Goal: Task Accomplishment & Management: Use online tool/utility

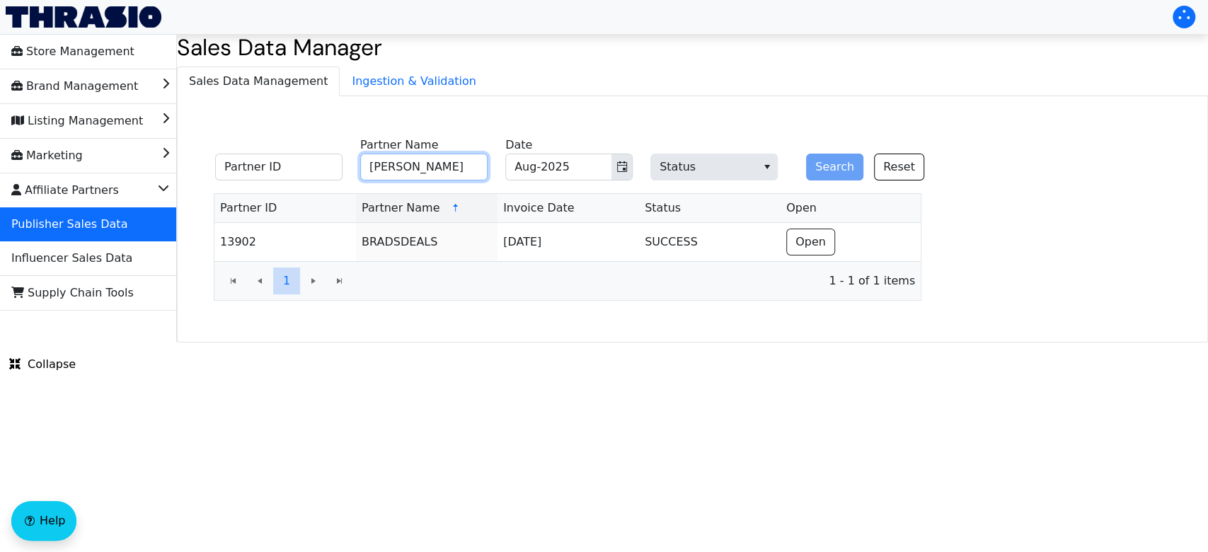
click at [464, 158] on input "[PERSON_NAME]" at bounding box center [423, 167] width 127 height 27
type input "b"
type input "bustle"
click at [843, 163] on button "Search" at bounding box center [834, 167] width 57 height 27
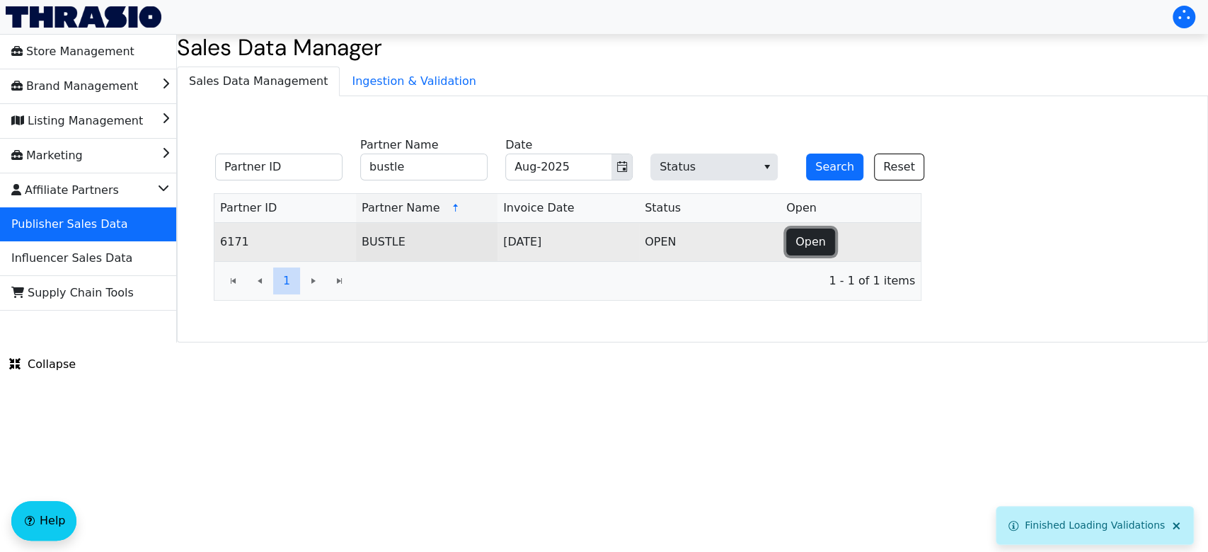
click at [810, 245] on span "Open" at bounding box center [810, 241] width 30 height 17
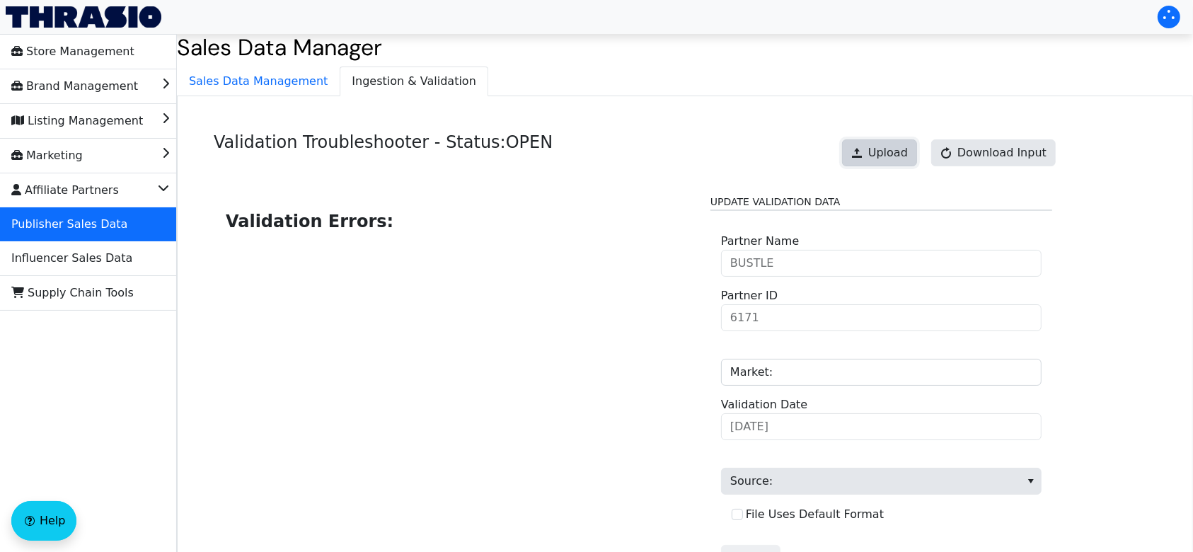
click at [895, 143] on button "Upload" at bounding box center [879, 152] width 75 height 27
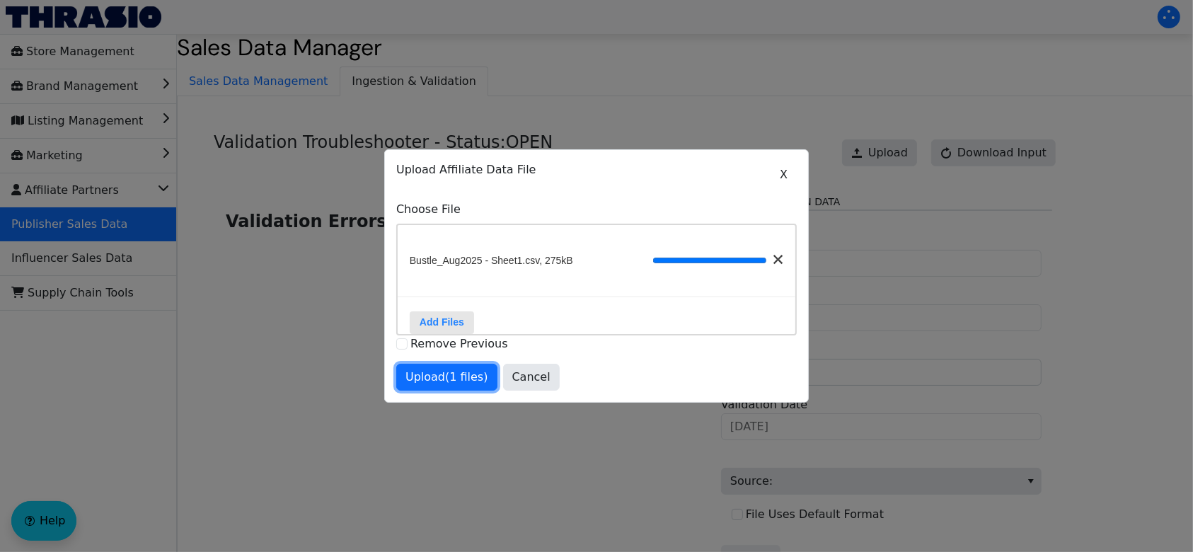
click at [461, 386] on span "Upload (1 files)" at bounding box center [446, 377] width 83 height 17
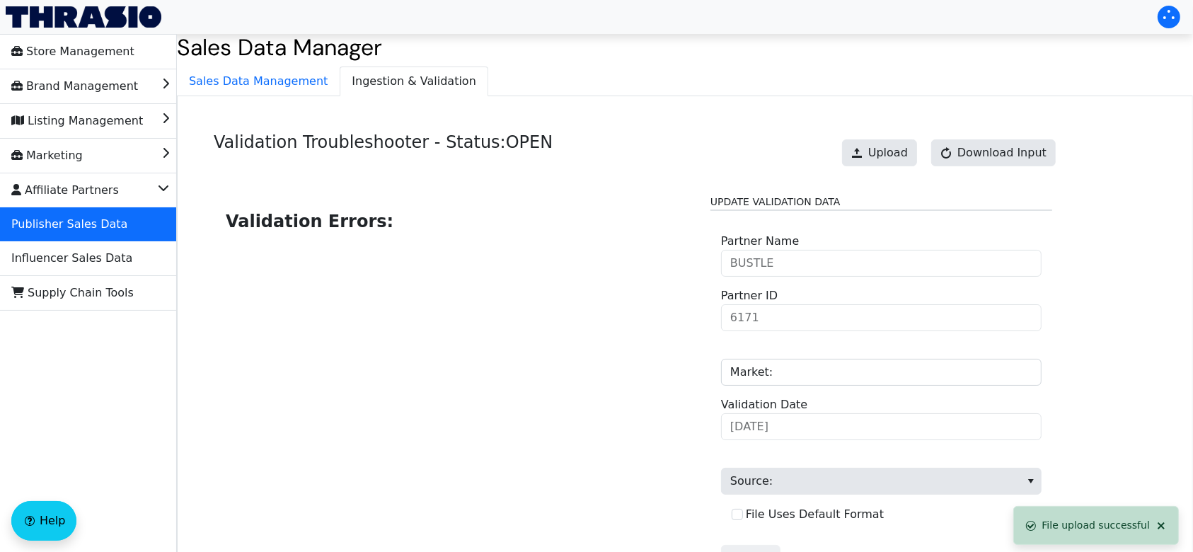
scroll to position [143, 0]
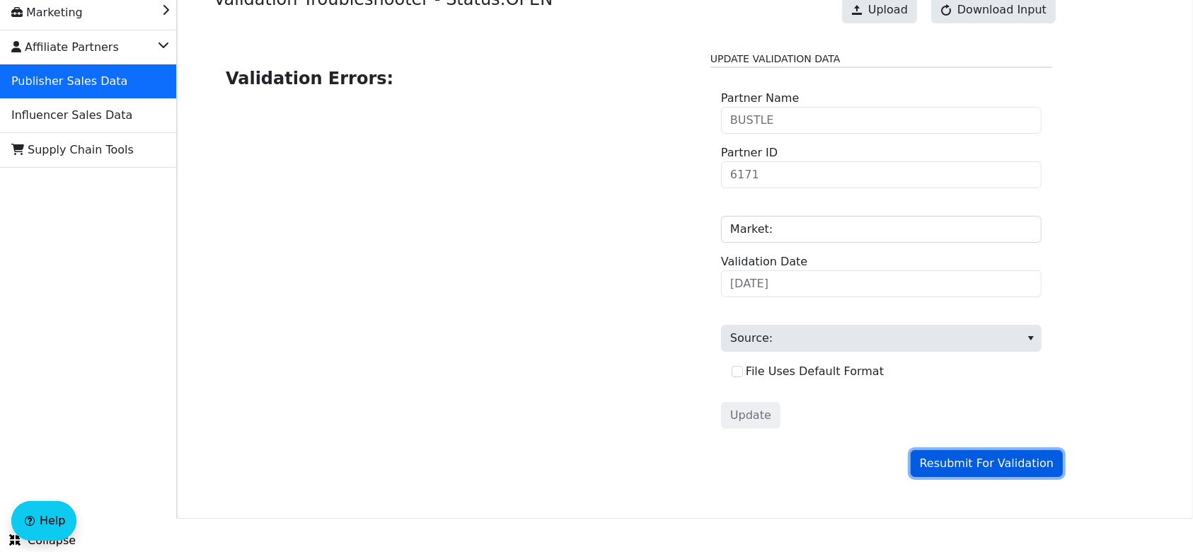
click at [958, 456] on span "Resubmit For Validation" at bounding box center [987, 463] width 134 height 17
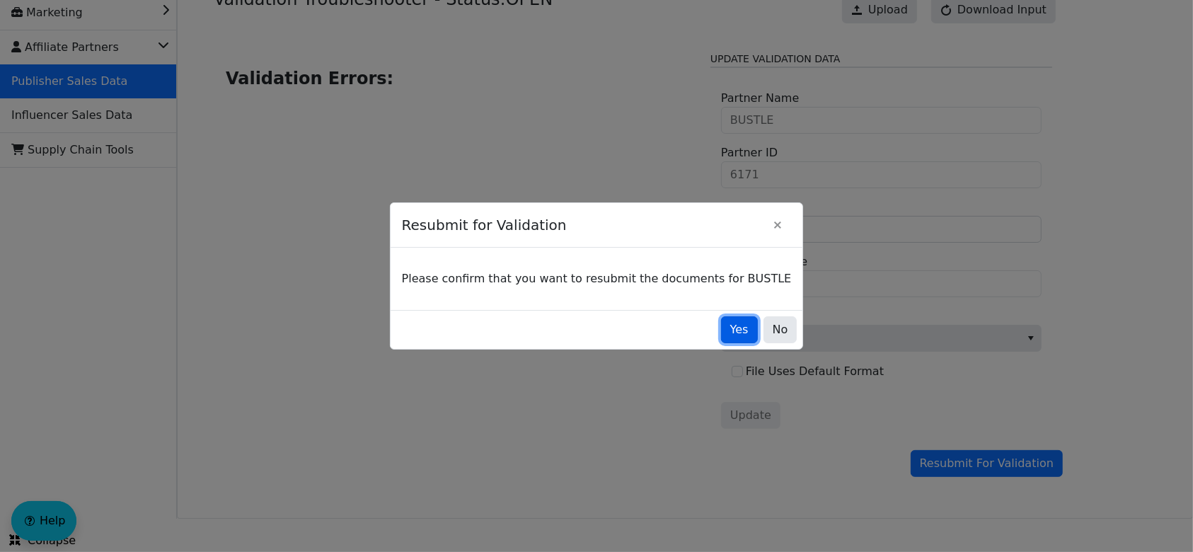
click at [721, 317] on button "Yes" at bounding box center [739, 329] width 37 height 27
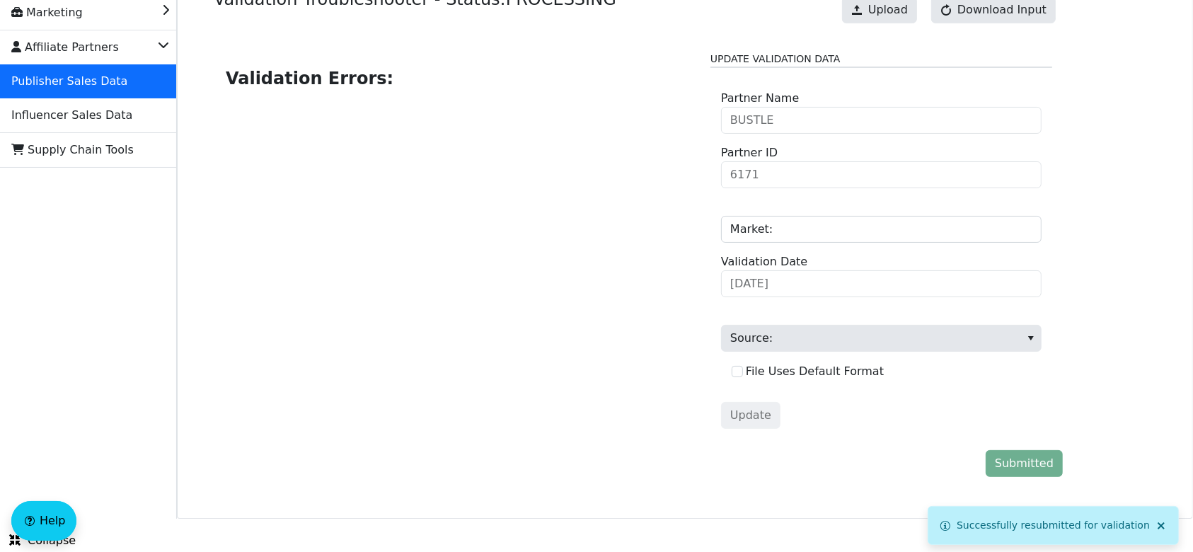
scroll to position [0, 0]
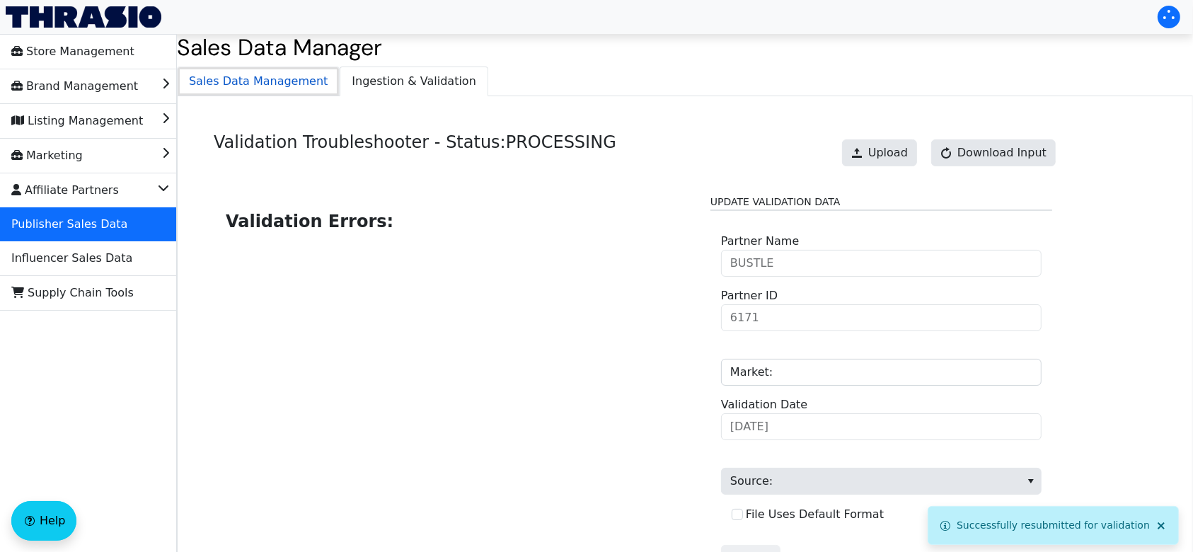
click at [286, 94] on span "Sales Data Management" at bounding box center [258, 81] width 161 height 28
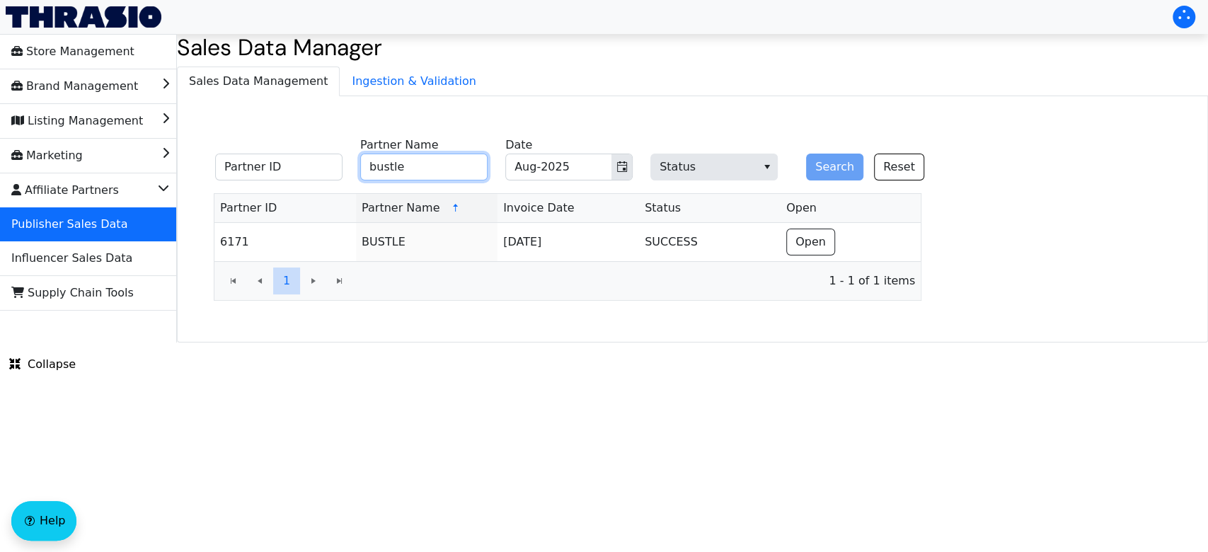
click at [430, 165] on input "bustle" at bounding box center [423, 167] width 127 height 27
type input "b"
type input "wickfire"
click at [806, 154] on button "Search" at bounding box center [834, 167] width 57 height 27
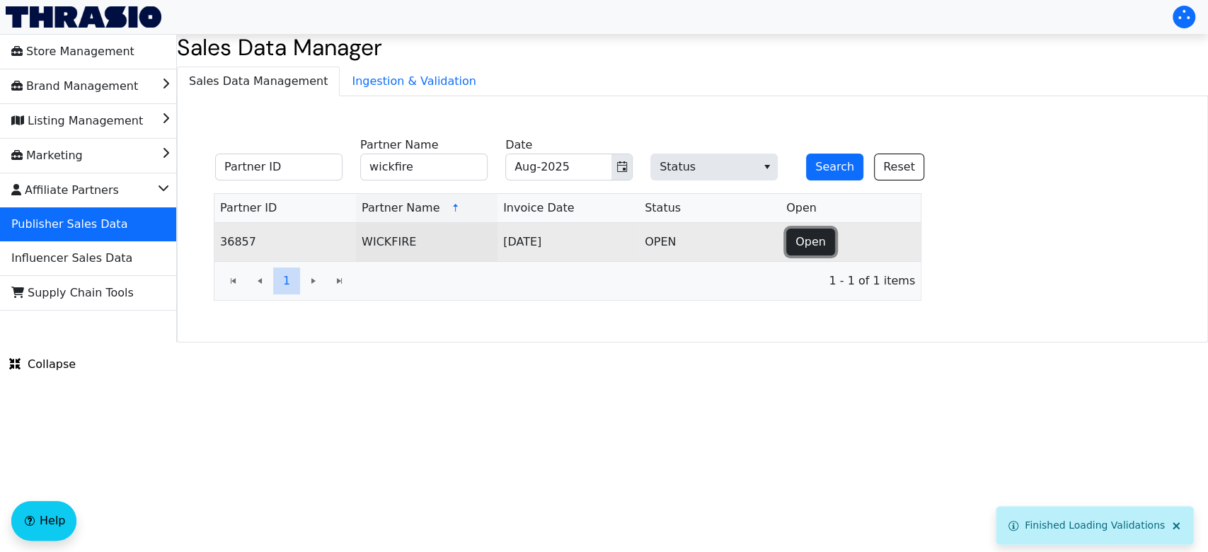
click at [816, 233] on span "Open" at bounding box center [810, 241] width 30 height 17
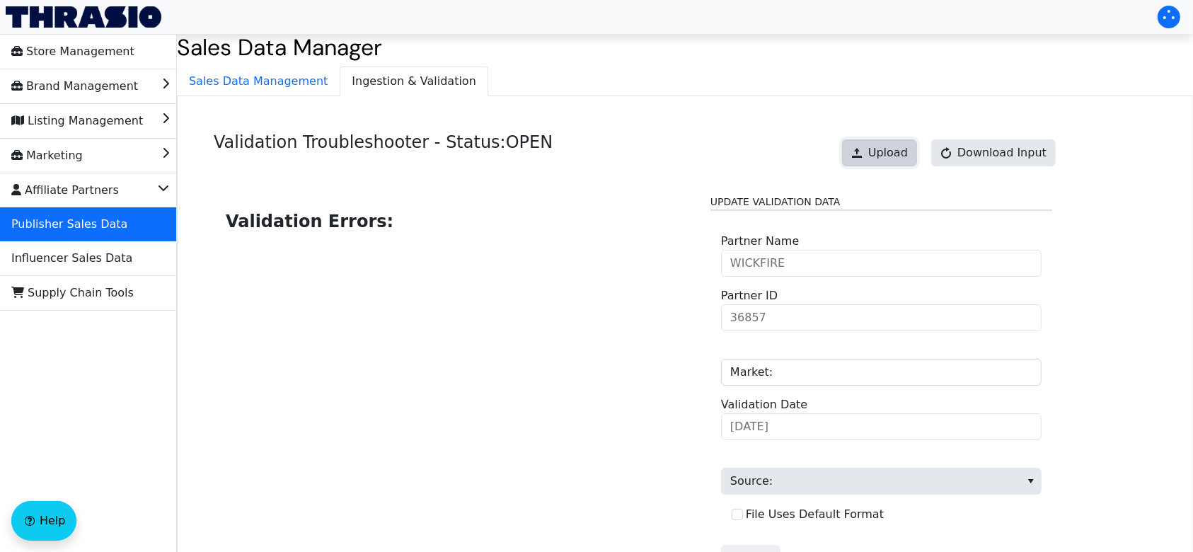
click at [886, 156] on span "Upload" at bounding box center [888, 152] width 40 height 17
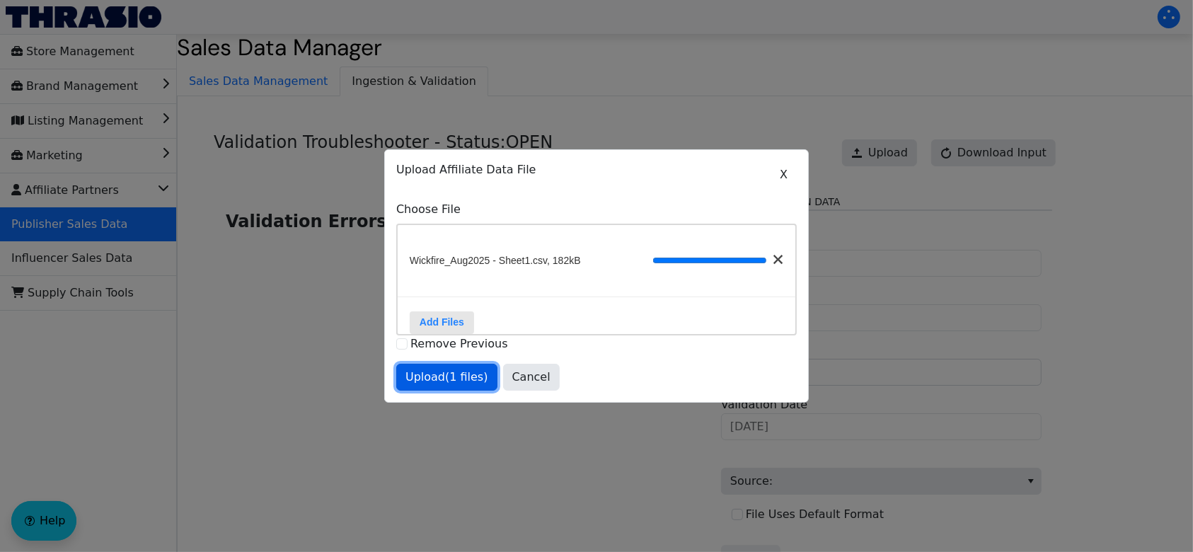
click at [462, 376] on button "Upload (1 files)" at bounding box center [446, 377] width 101 height 27
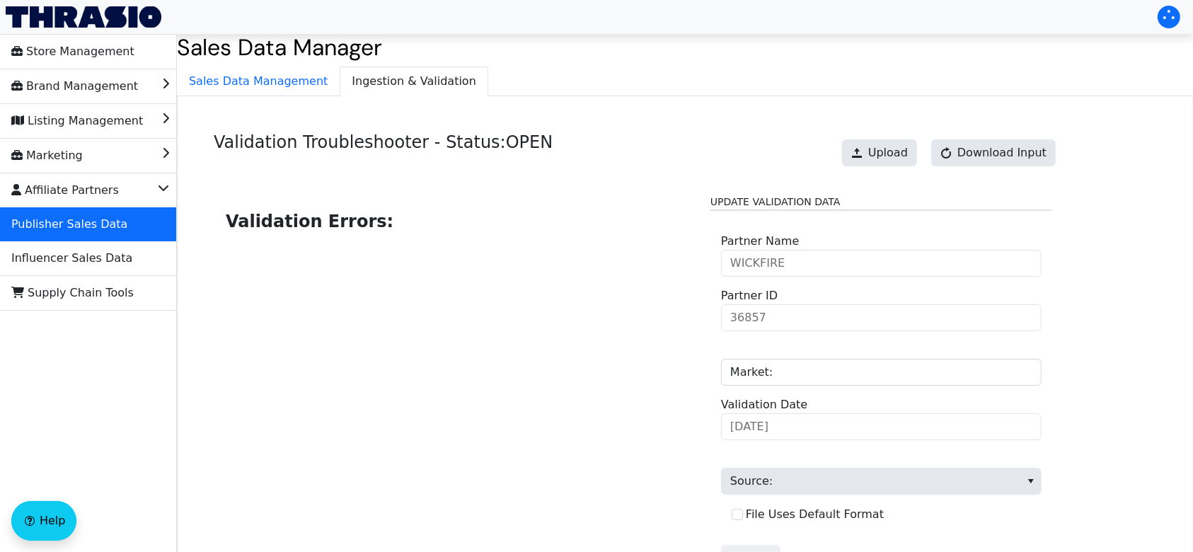
scroll to position [143, 0]
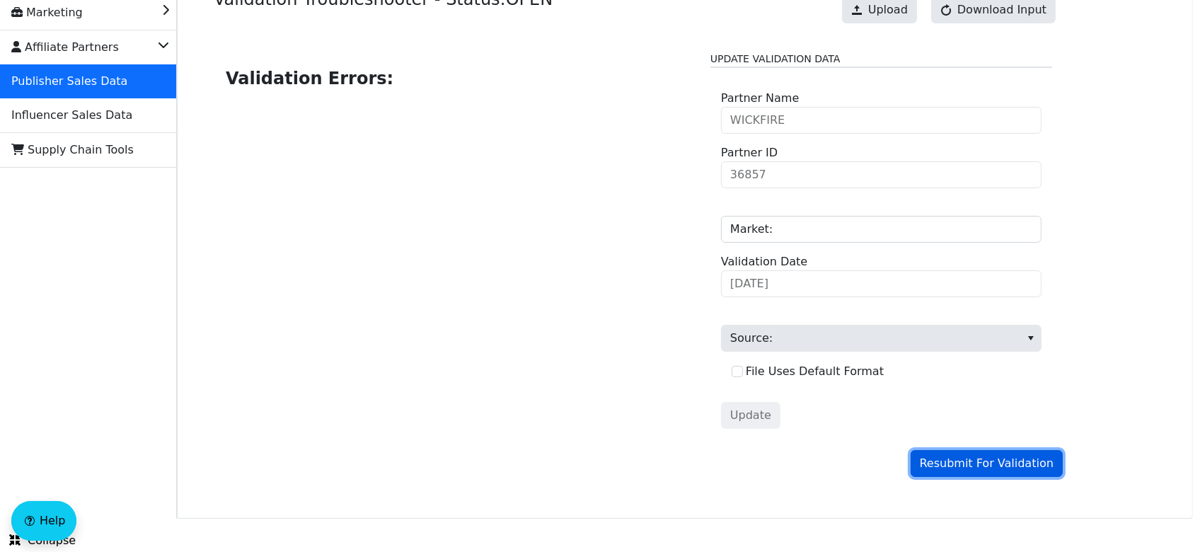
click at [956, 460] on span "Resubmit For Validation" at bounding box center [987, 463] width 134 height 17
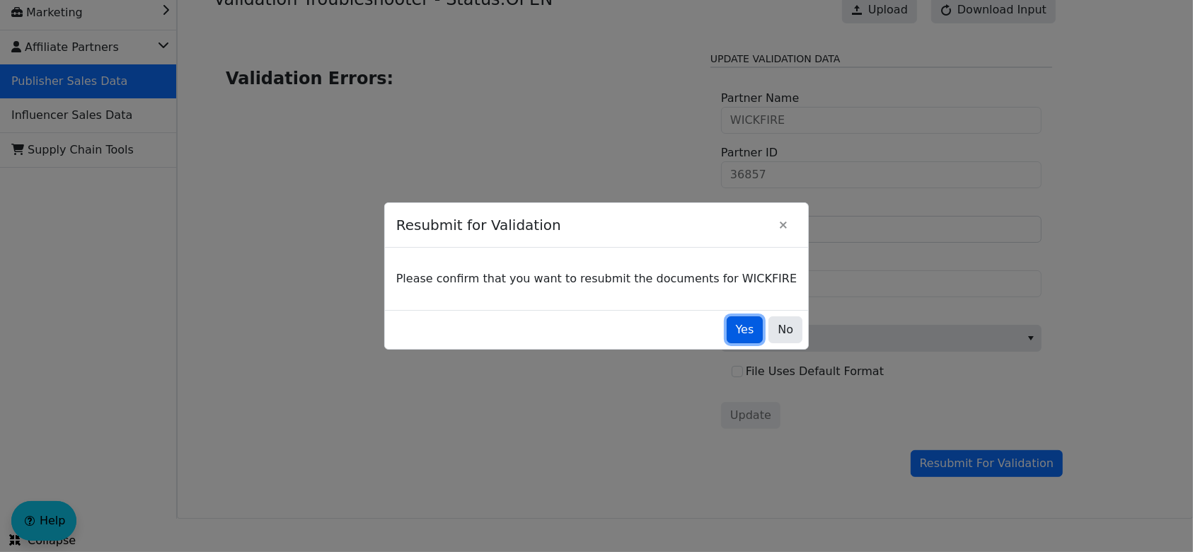
click at [736, 322] on span "Yes" at bounding box center [745, 329] width 18 height 17
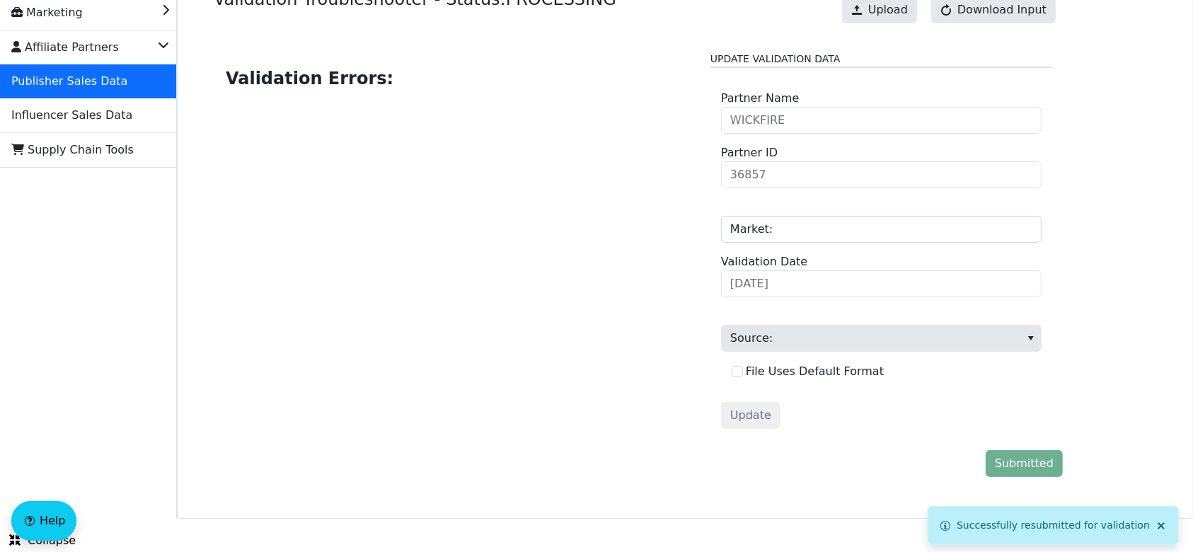
scroll to position [0, 0]
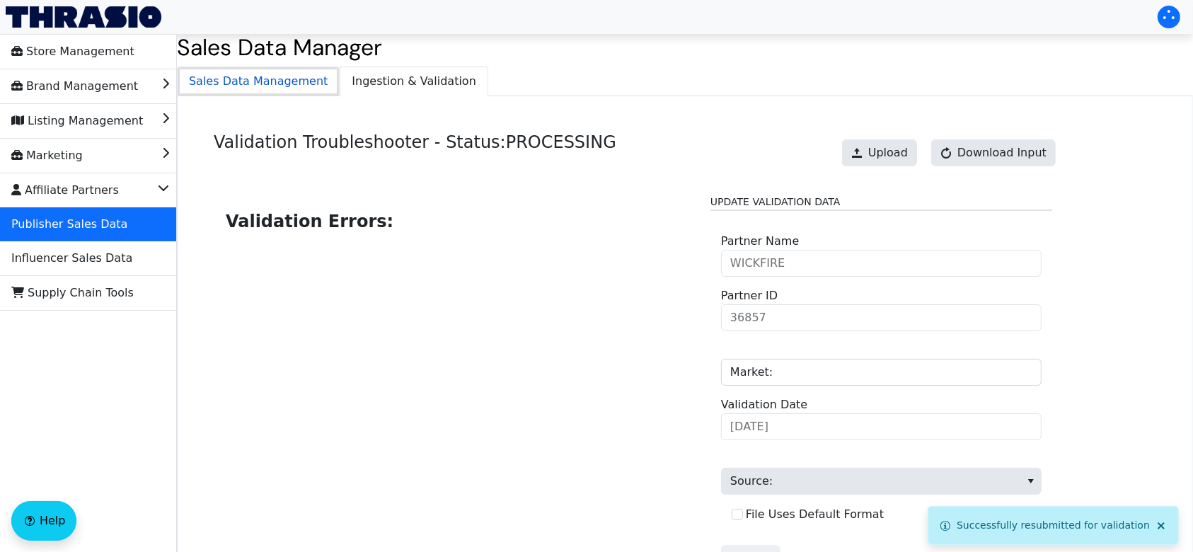
click at [300, 92] on span "Sales Data Management" at bounding box center [258, 81] width 161 height 28
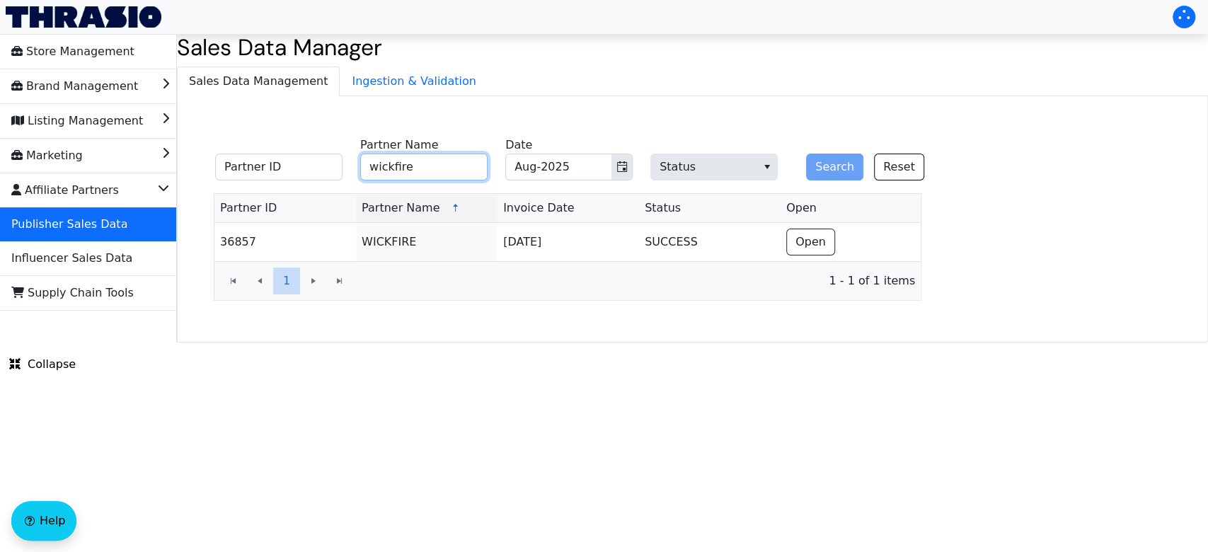
click at [444, 160] on input "wickfire" at bounding box center [423, 167] width 127 height 27
type input "w"
type input "recurrent"
click at [833, 156] on button "Search" at bounding box center [834, 167] width 57 height 27
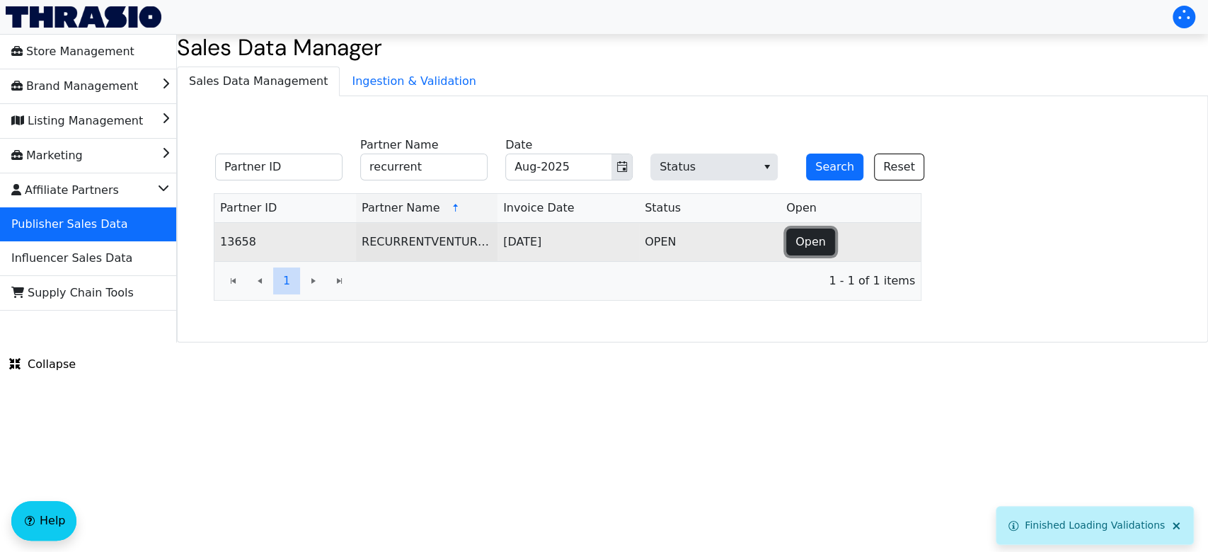
click at [808, 243] on span "Open" at bounding box center [810, 241] width 30 height 17
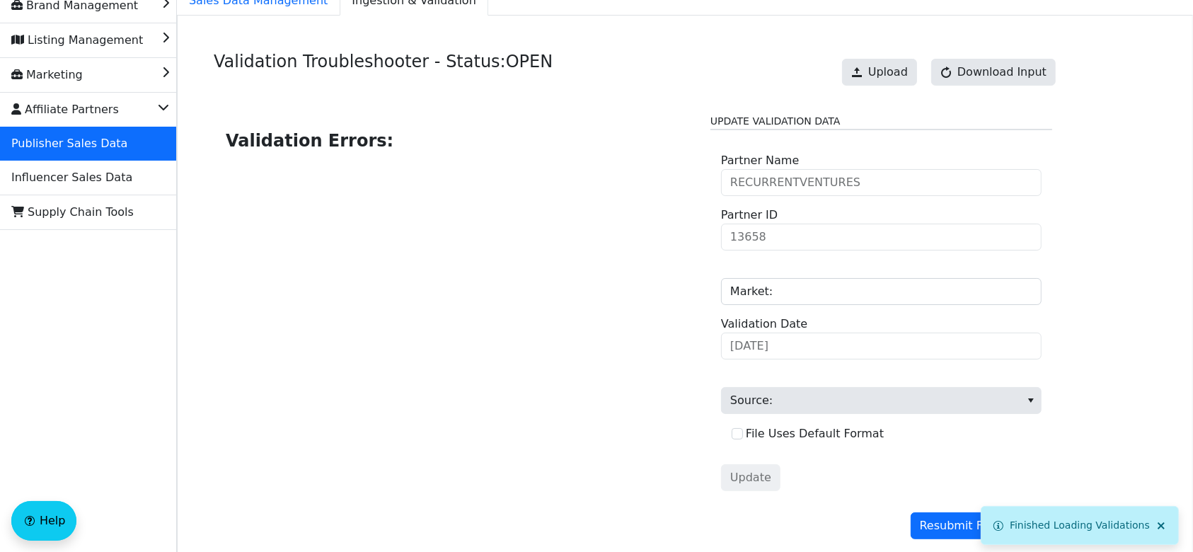
scroll to position [88, 0]
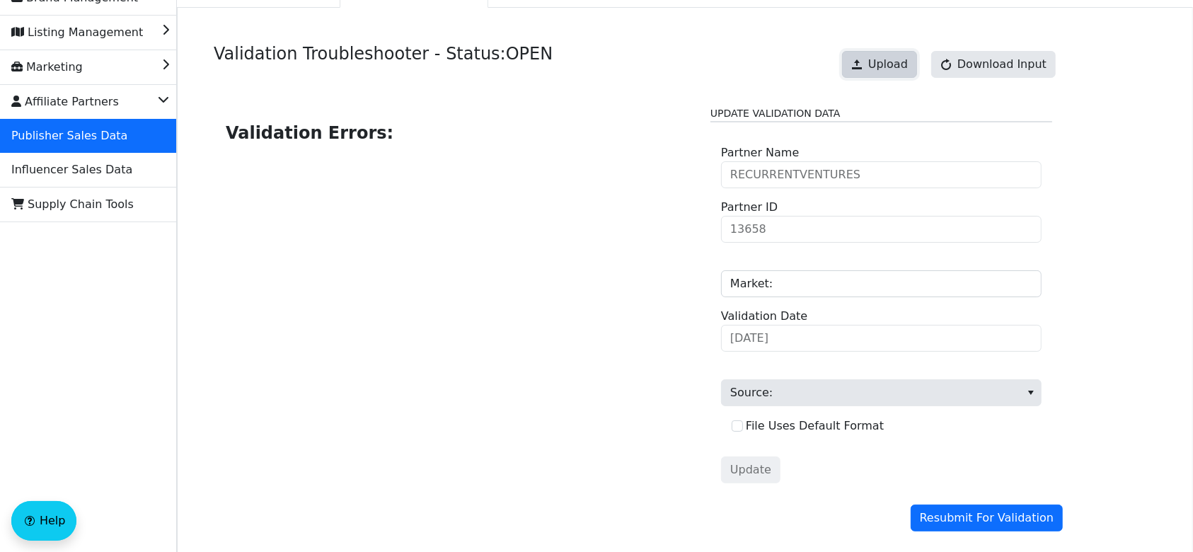
click at [877, 71] on button "Upload" at bounding box center [879, 64] width 75 height 27
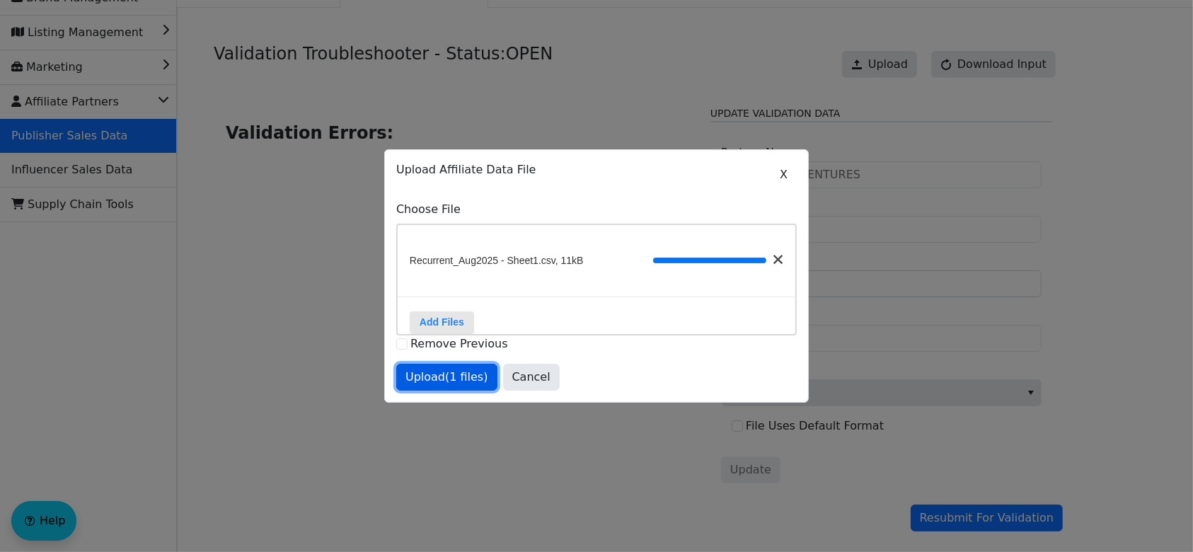
click at [453, 386] on span "Upload (1 files)" at bounding box center [446, 377] width 83 height 17
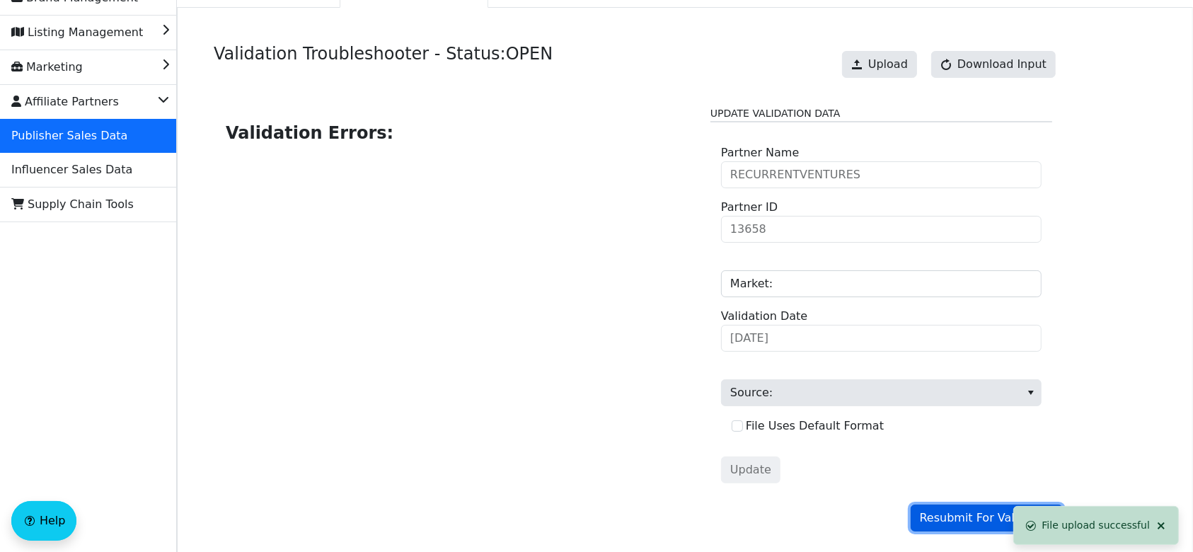
click at [963, 510] on span "Resubmit For Validation" at bounding box center [987, 517] width 134 height 17
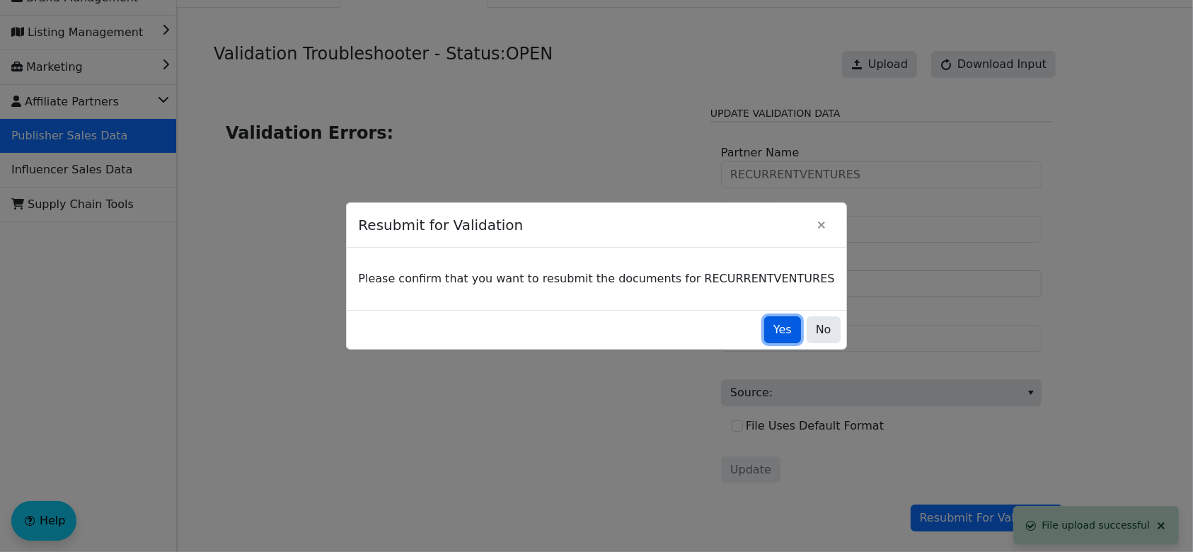
click at [764, 326] on button "Yes" at bounding box center [782, 329] width 37 height 27
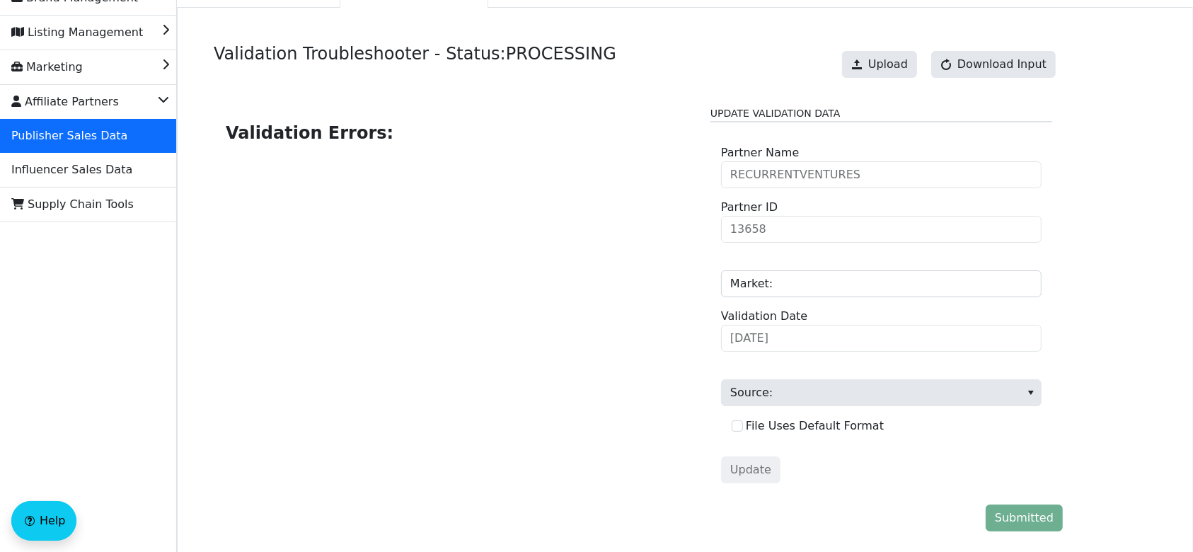
scroll to position [0, 0]
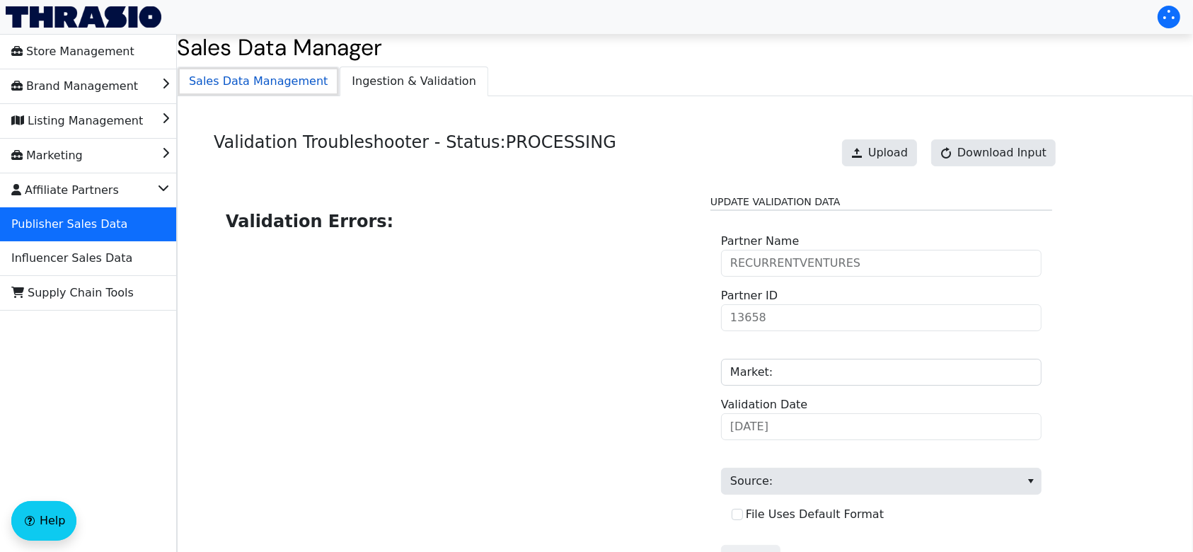
click at [281, 79] on span "Sales Data Management" at bounding box center [258, 81] width 161 height 28
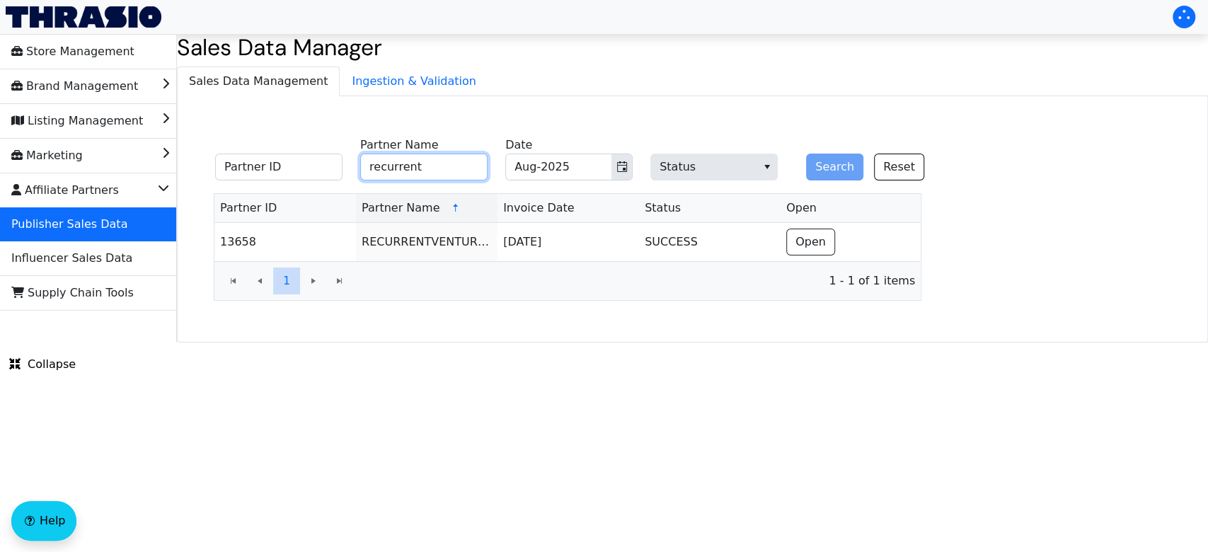
click at [439, 168] on input "recurrent" at bounding box center [423, 167] width 127 height 27
type input "r"
type input "cnn"
click at [806, 154] on button "Search" at bounding box center [834, 167] width 57 height 27
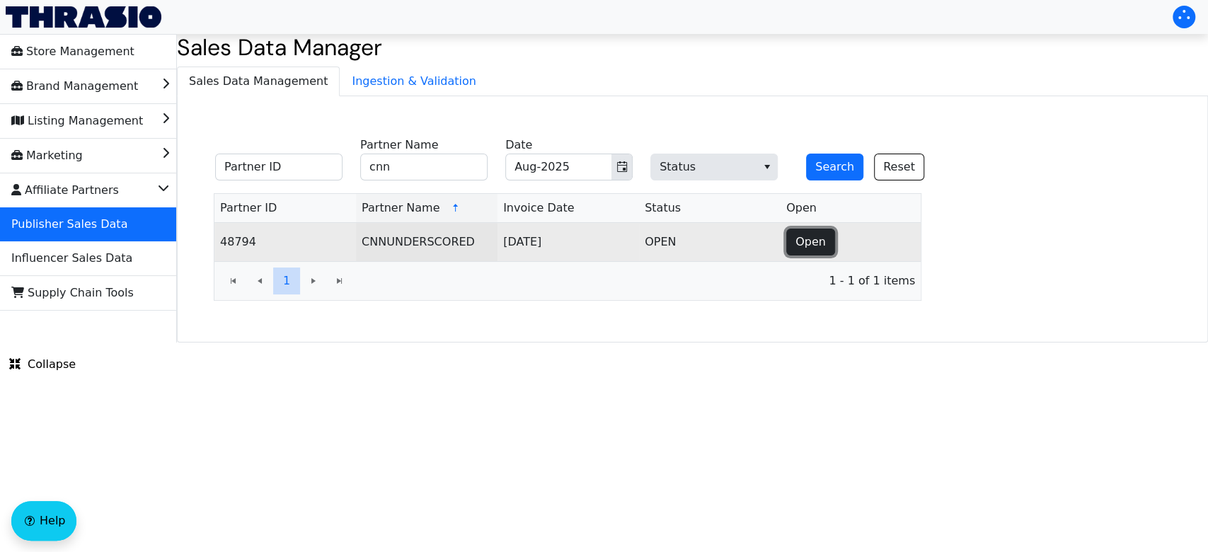
click at [814, 244] on span "Open" at bounding box center [810, 241] width 30 height 17
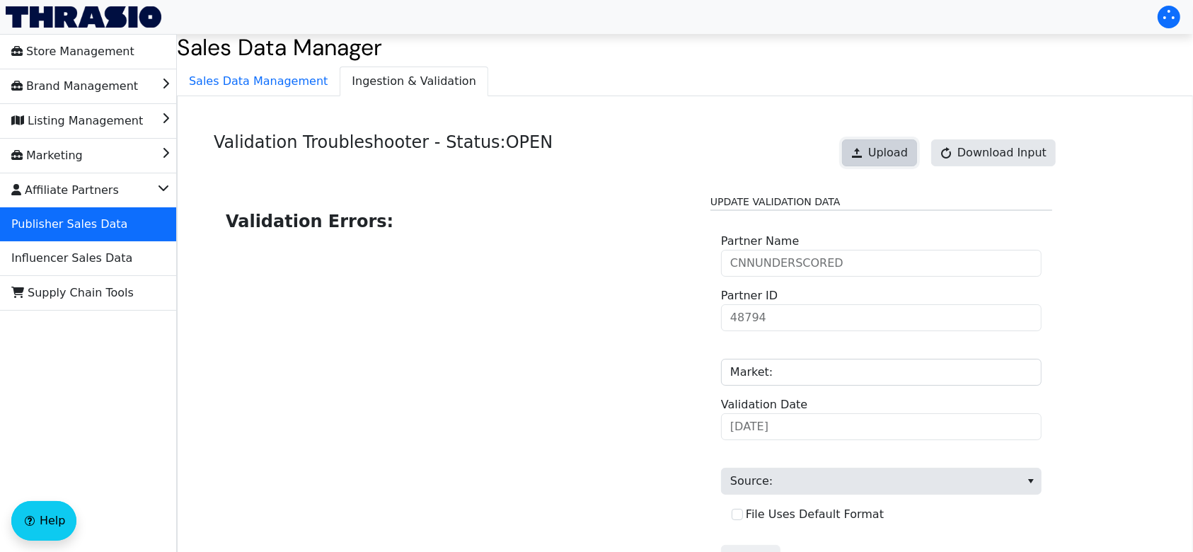
click at [878, 148] on button "Upload" at bounding box center [879, 152] width 75 height 27
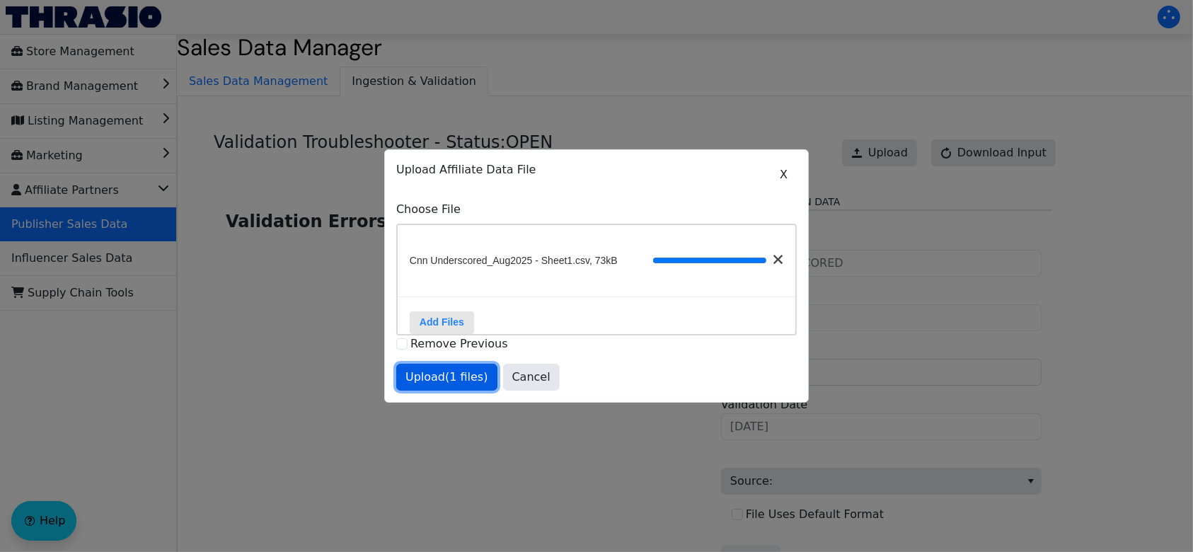
click at [458, 384] on span "Upload (1 files)" at bounding box center [446, 377] width 83 height 17
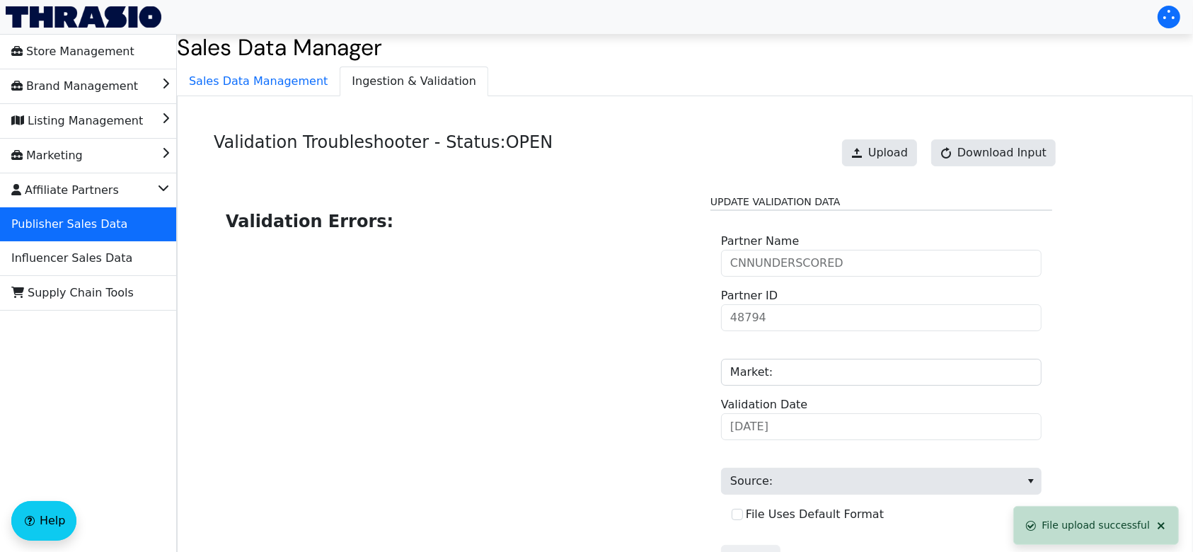
scroll to position [143, 0]
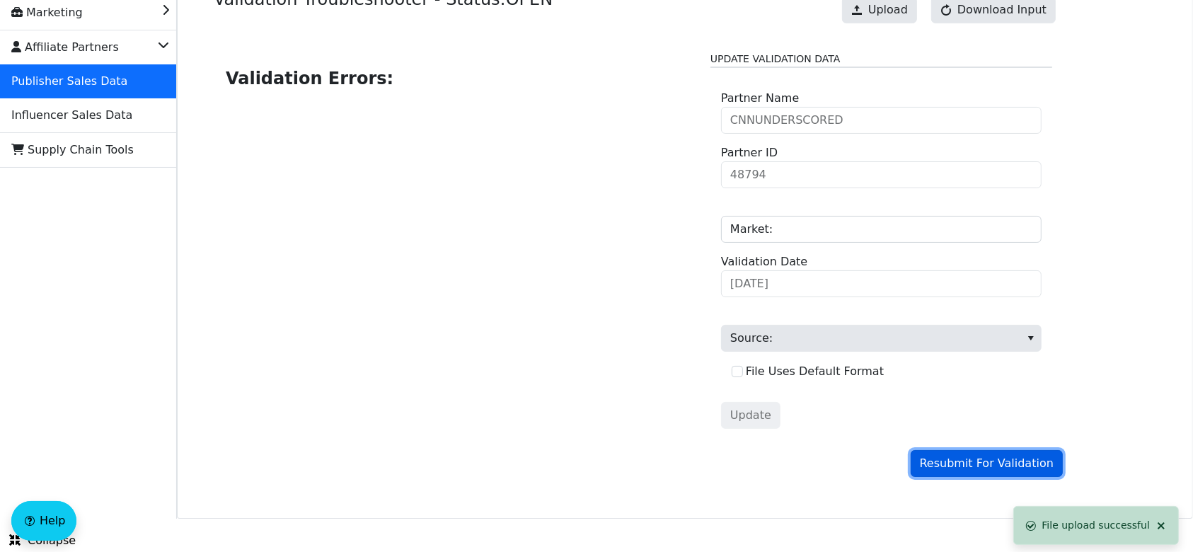
click at [960, 460] on span "Resubmit For Validation" at bounding box center [987, 463] width 134 height 17
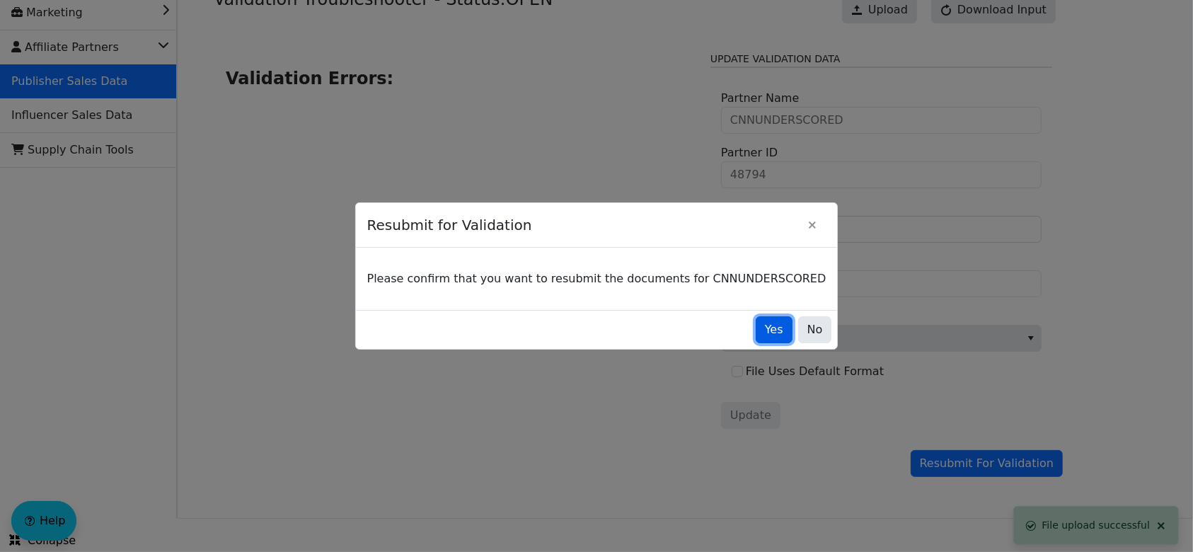
click at [765, 332] on span "Yes" at bounding box center [774, 329] width 18 height 17
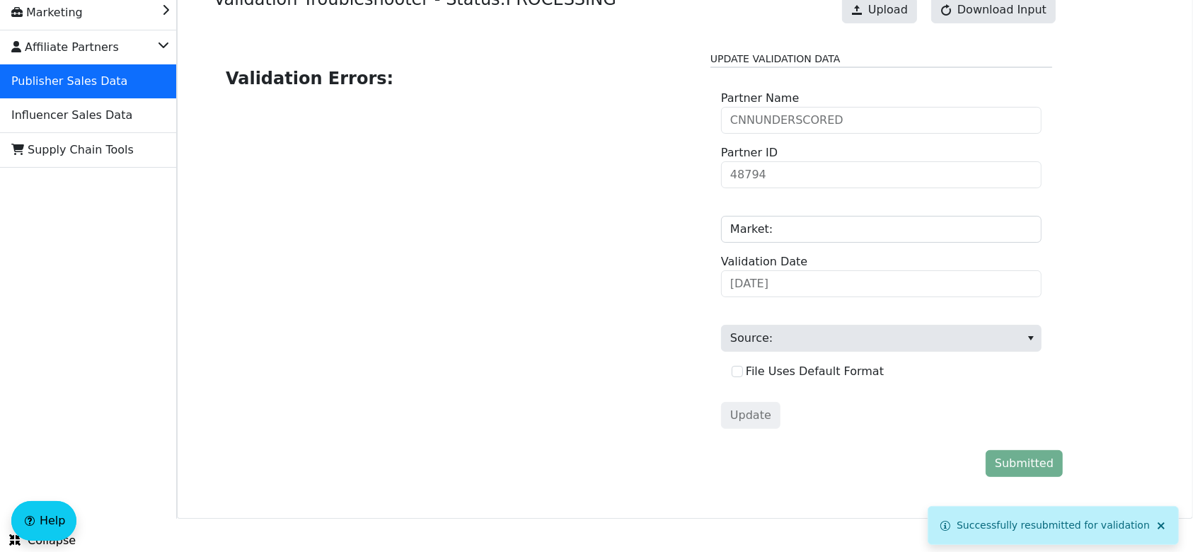
scroll to position [0, 0]
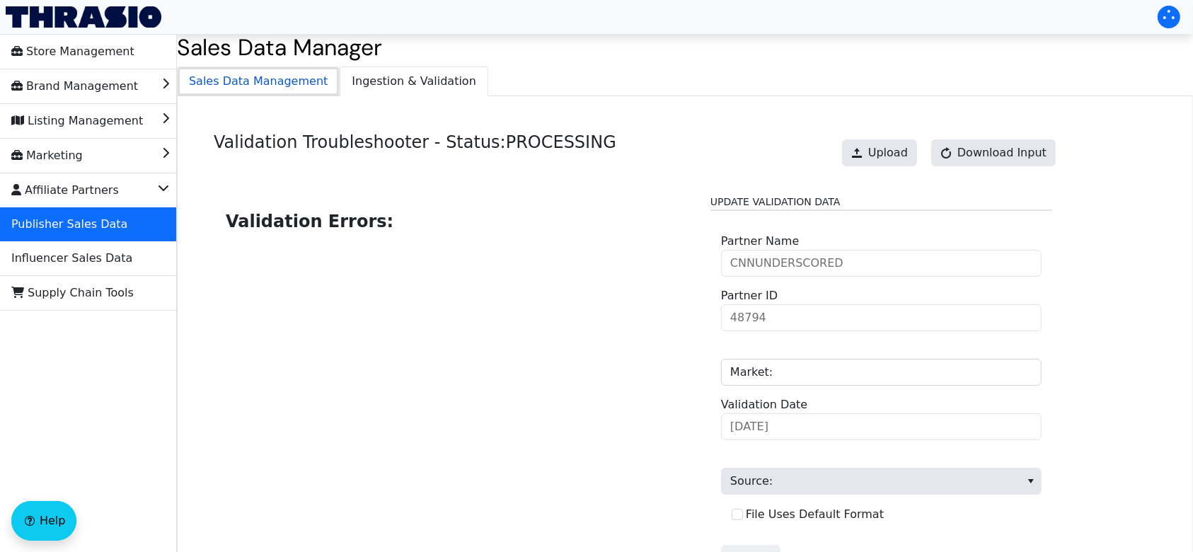
click at [282, 83] on span "Sales Data Management" at bounding box center [258, 81] width 161 height 28
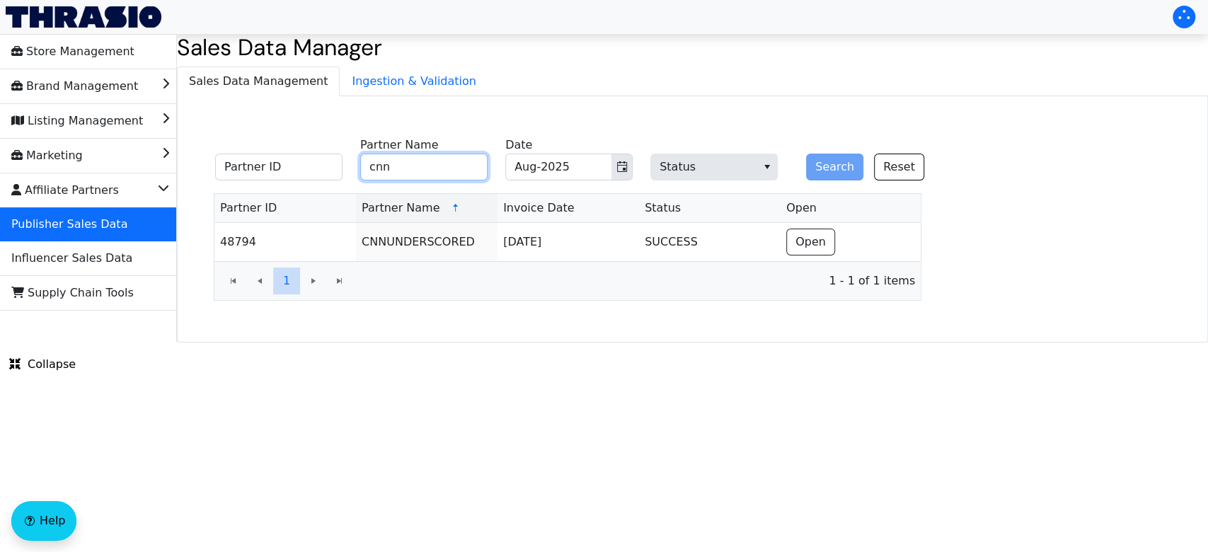
click at [453, 171] on input "cnn" at bounding box center [423, 167] width 127 height 27
type input "c"
type input "roundforest"
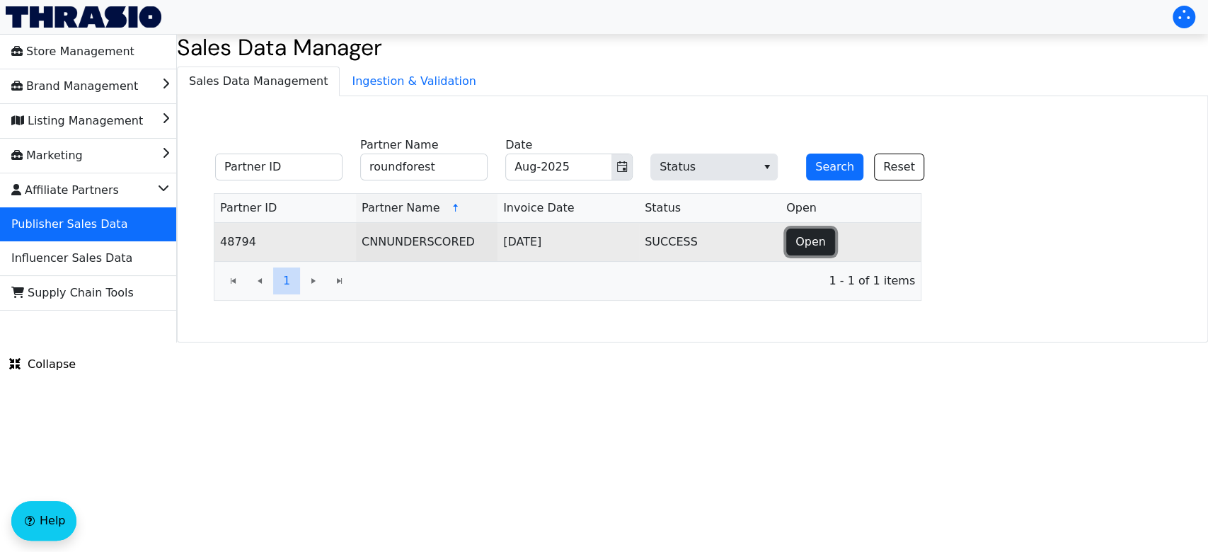
click at [827, 248] on button "Open" at bounding box center [810, 242] width 49 height 27
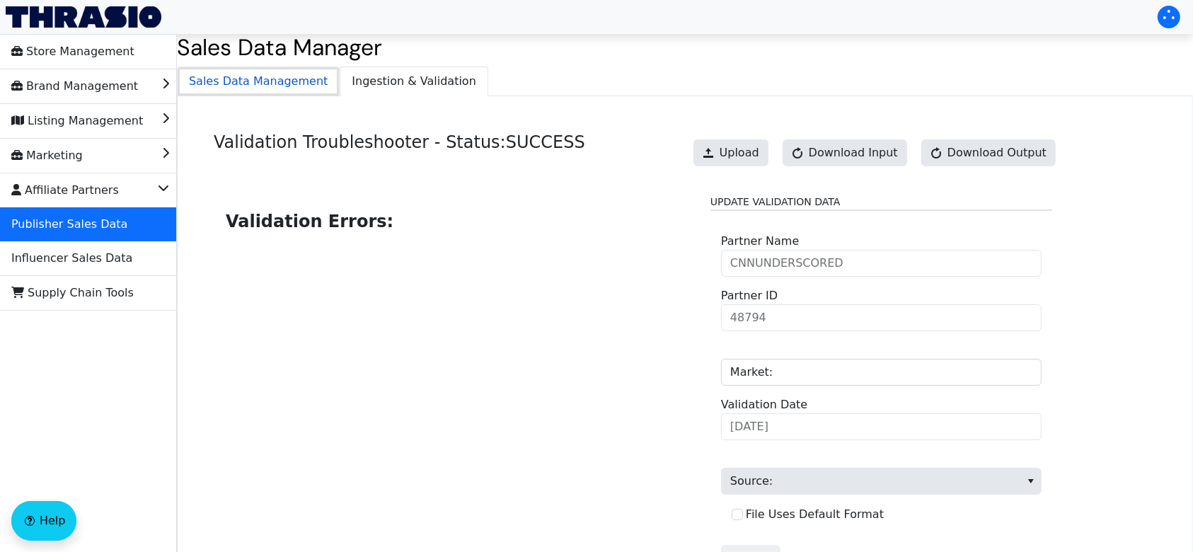
click at [304, 83] on span "Sales Data Management" at bounding box center [258, 81] width 161 height 28
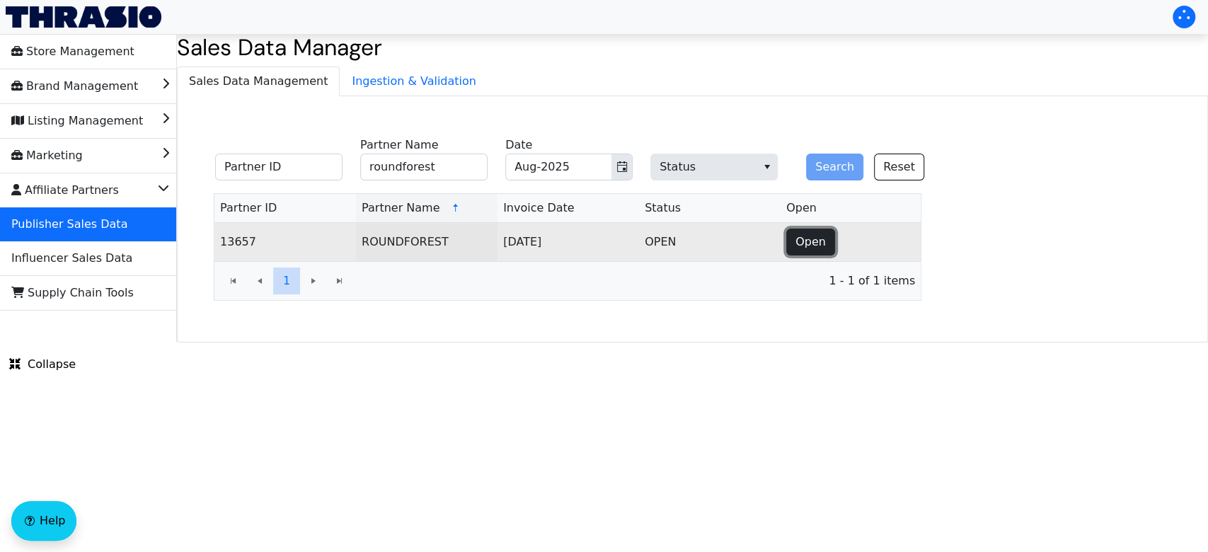
click at [794, 243] on button "Open" at bounding box center [810, 242] width 49 height 27
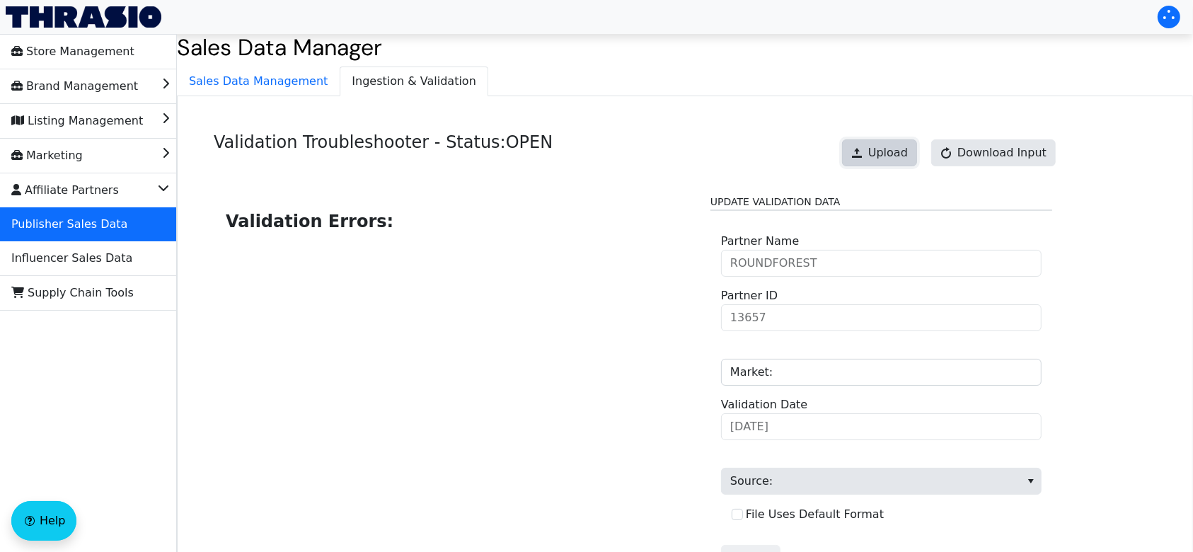
click at [878, 159] on button "Upload" at bounding box center [879, 152] width 75 height 27
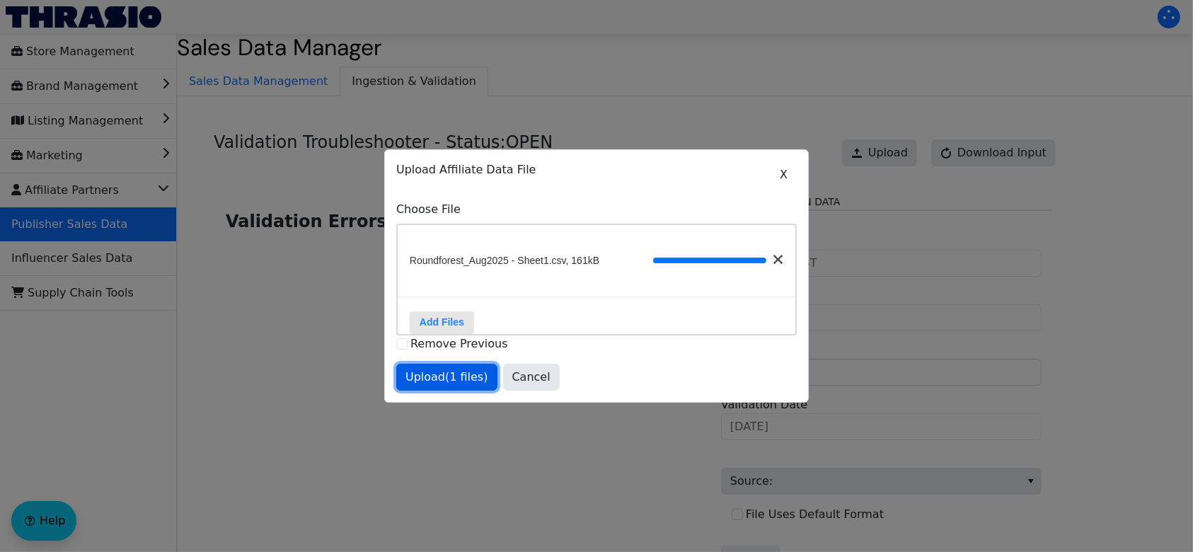
click at [458, 386] on span "Upload (1 files)" at bounding box center [446, 377] width 83 height 17
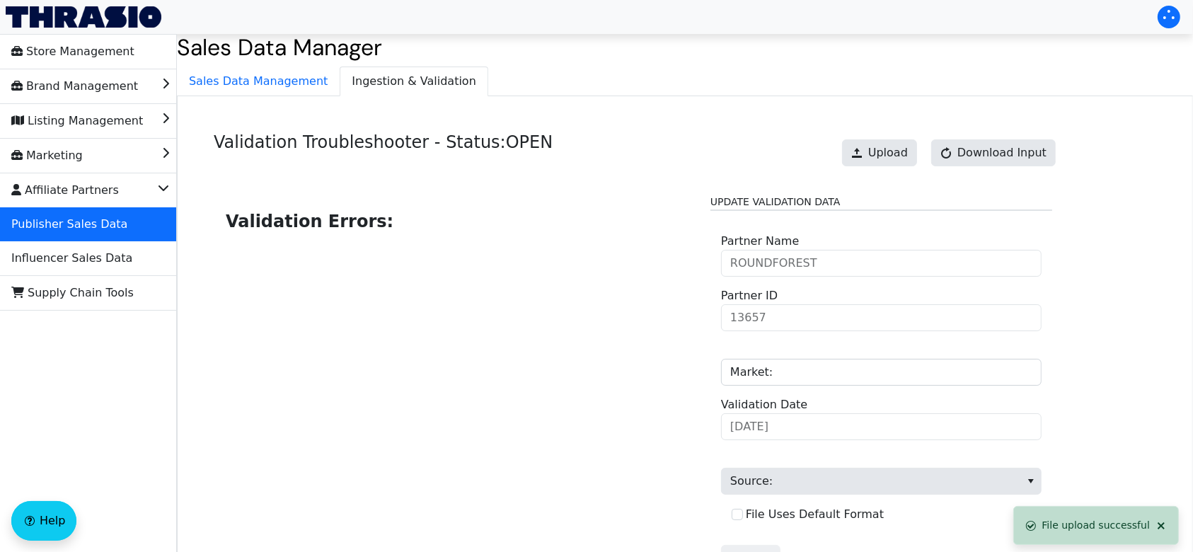
scroll to position [143, 0]
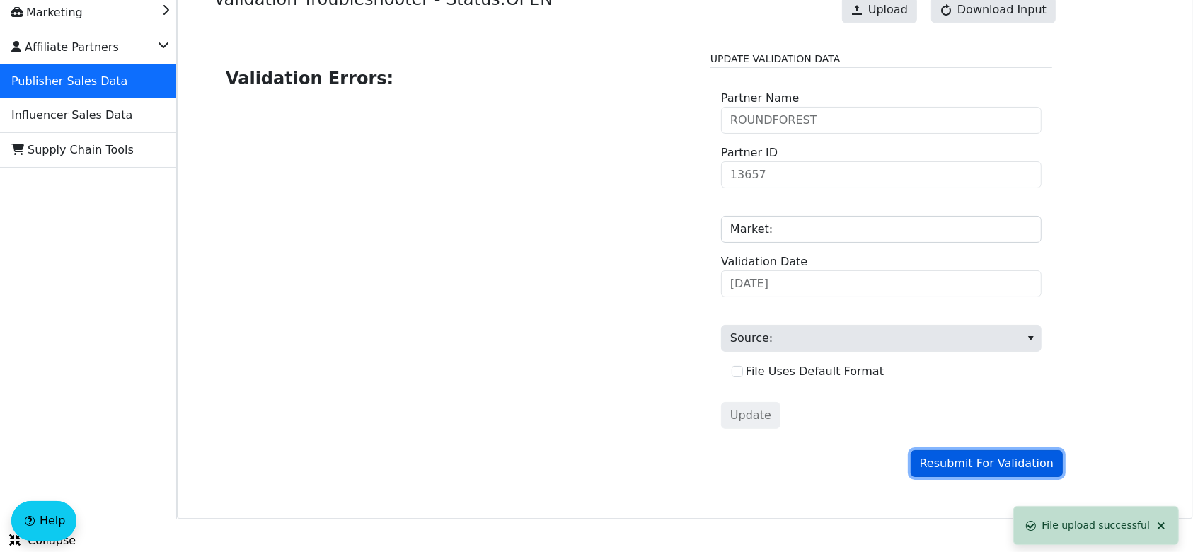
click at [949, 466] on span "Resubmit For Validation" at bounding box center [987, 463] width 134 height 17
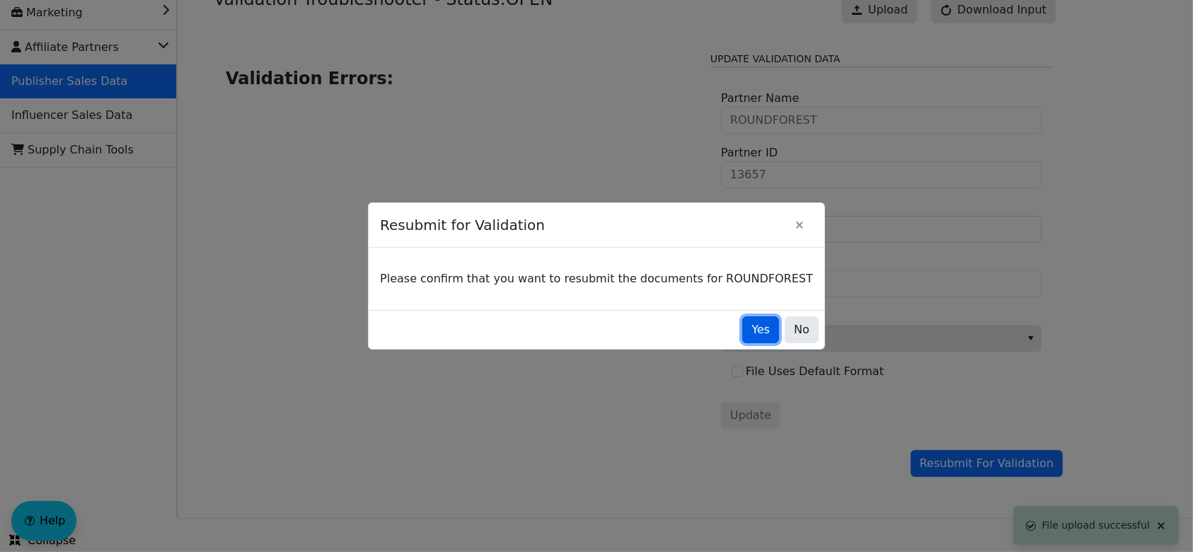
click at [742, 325] on button "Yes" at bounding box center [760, 329] width 37 height 27
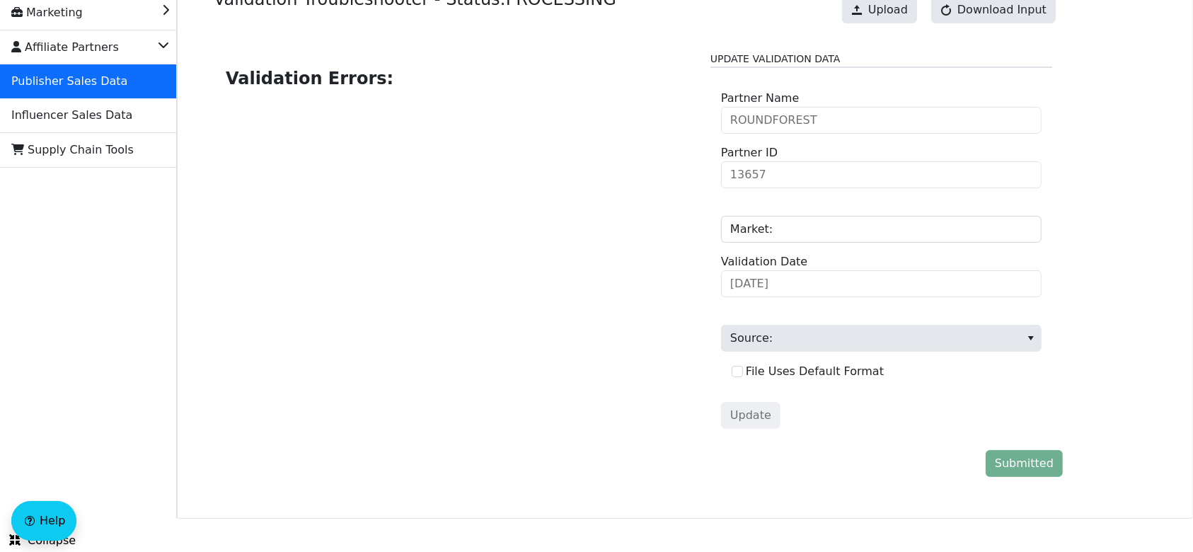
scroll to position [0, 0]
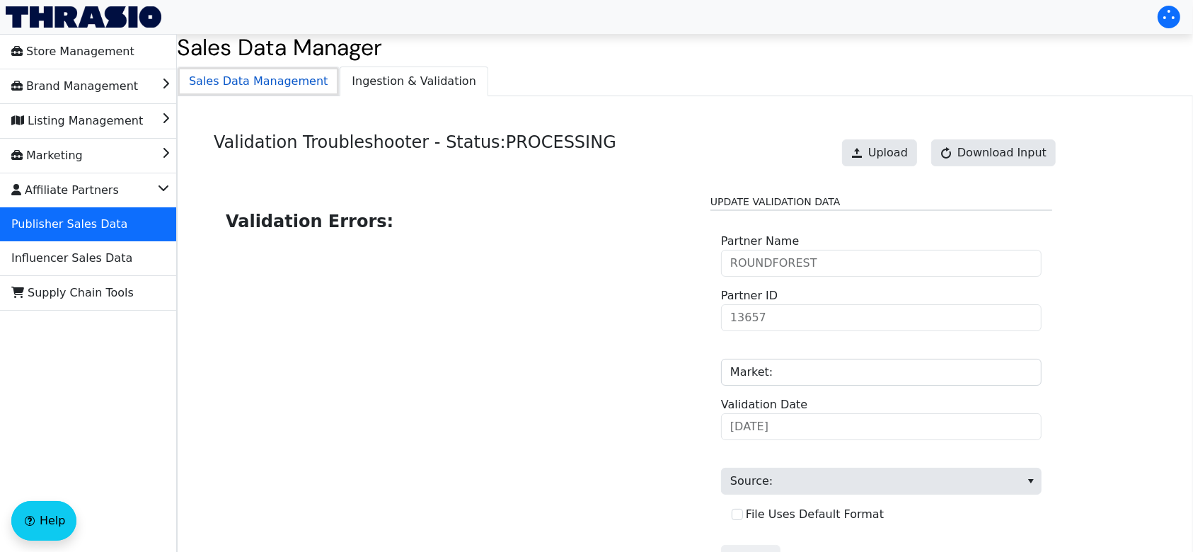
click at [252, 81] on span "Sales Data Management" at bounding box center [258, 81] width 161 height 28
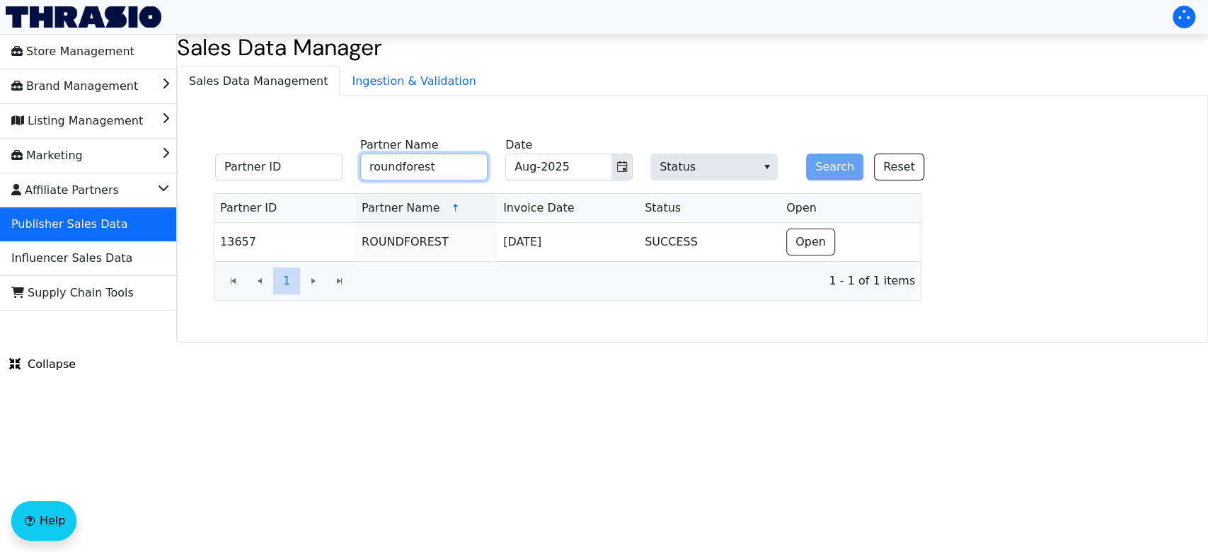
click at [470, 165] on input "roundforest" at bounding box center [423, 167] width 127 height 27
type input "r"
type input "yidio"
click at [806, 154] on button "Search" at bounding box center [834, 167] width 57 height 27
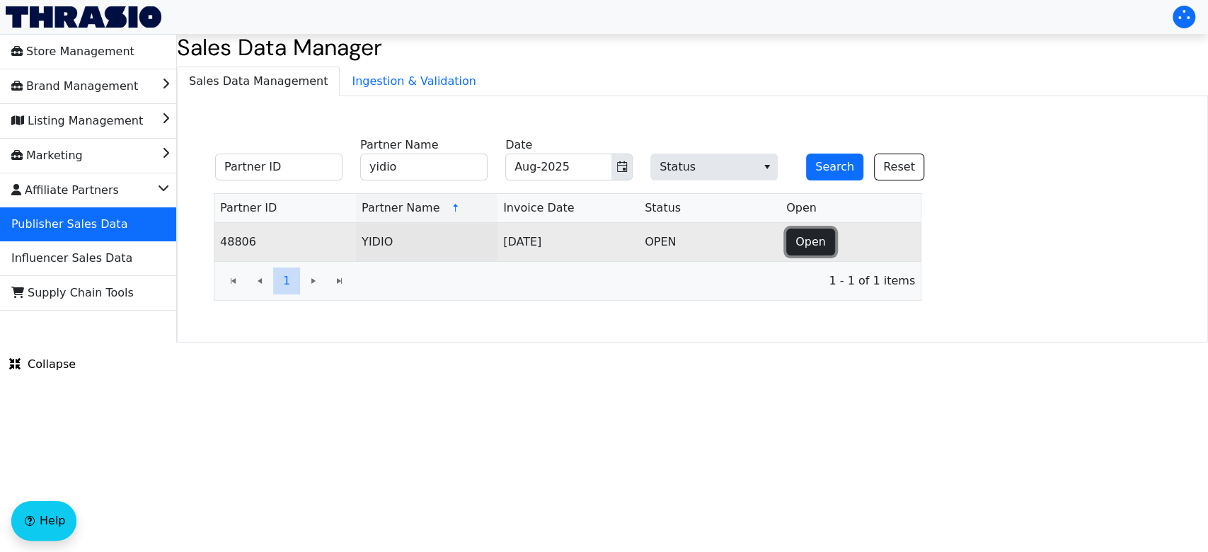
click at [808, 253] on button "Open" at bounding box center [810, 242] width 49 height 27
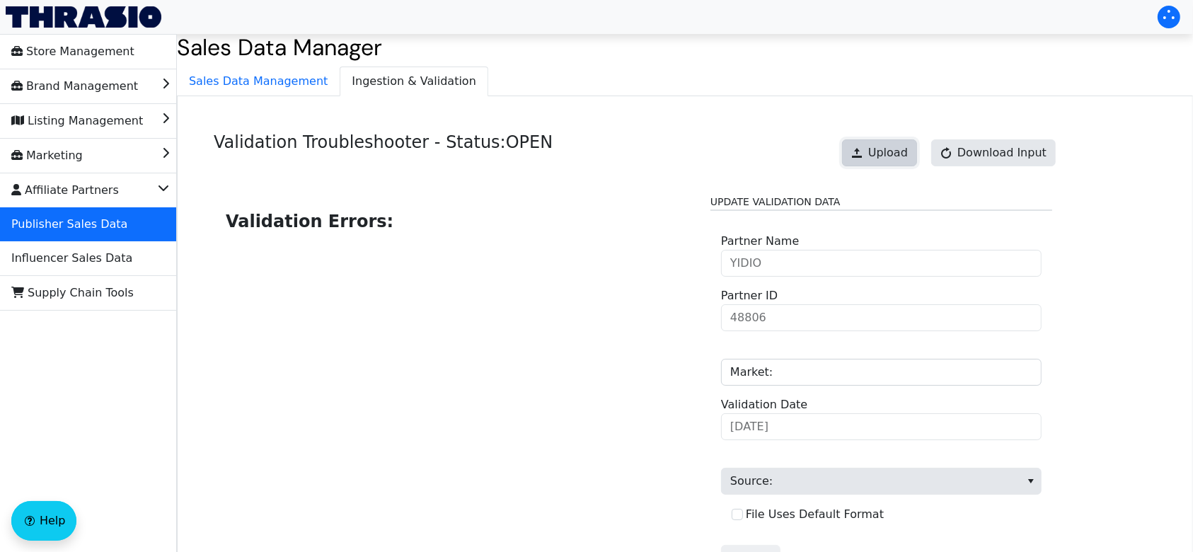
click at [888, 148] on span "Upload" at bounding box center [888, 152] width 40 height 17
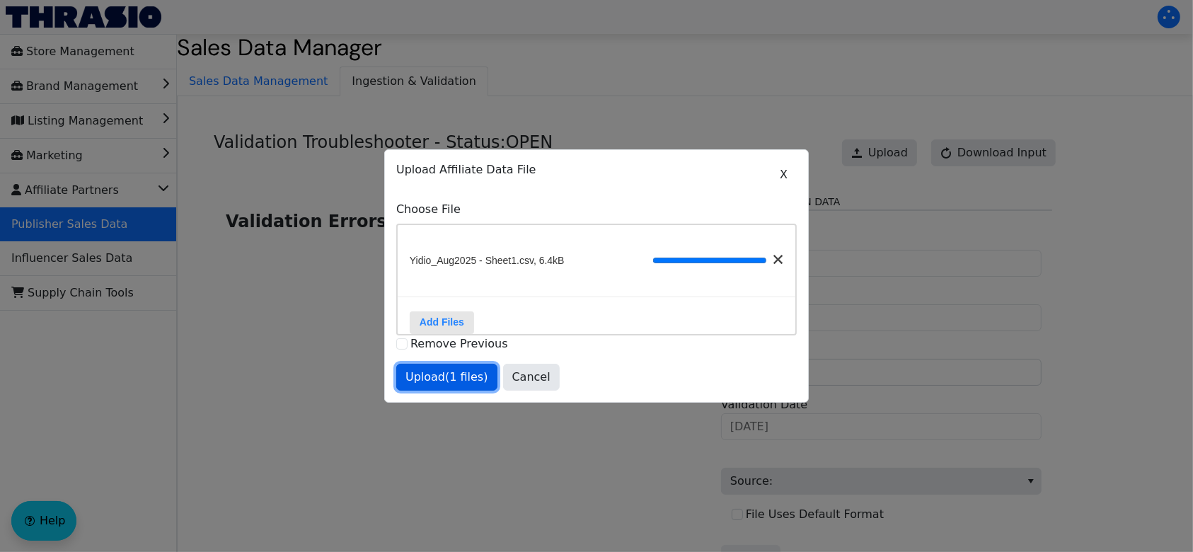
click at [449, 382] on span "Upload (1 files)" at bounding box center [446, 377] width 83 height 17
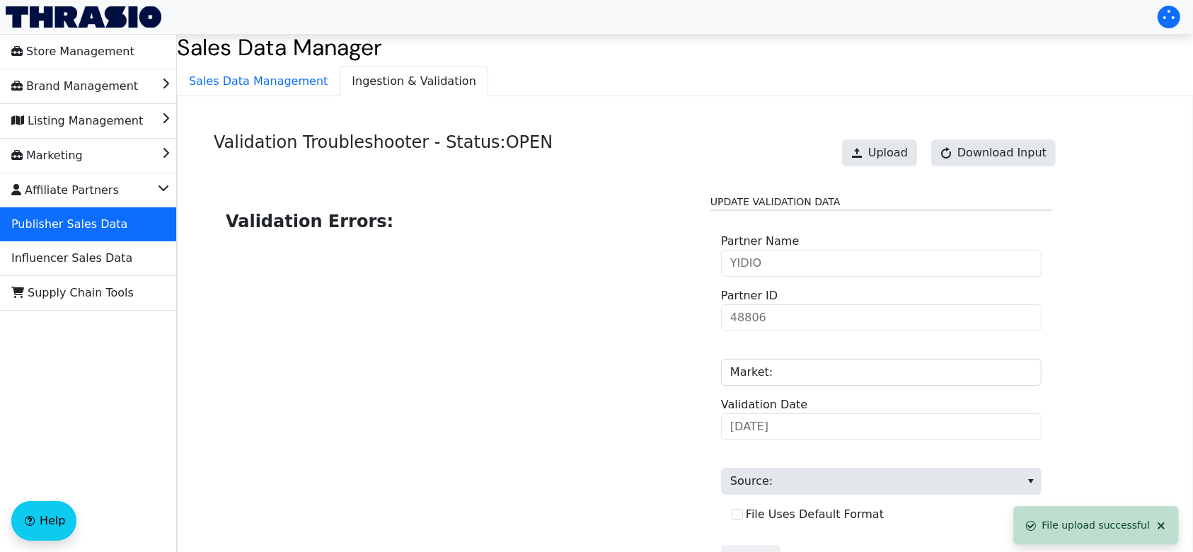
scroll to position [143, 0]
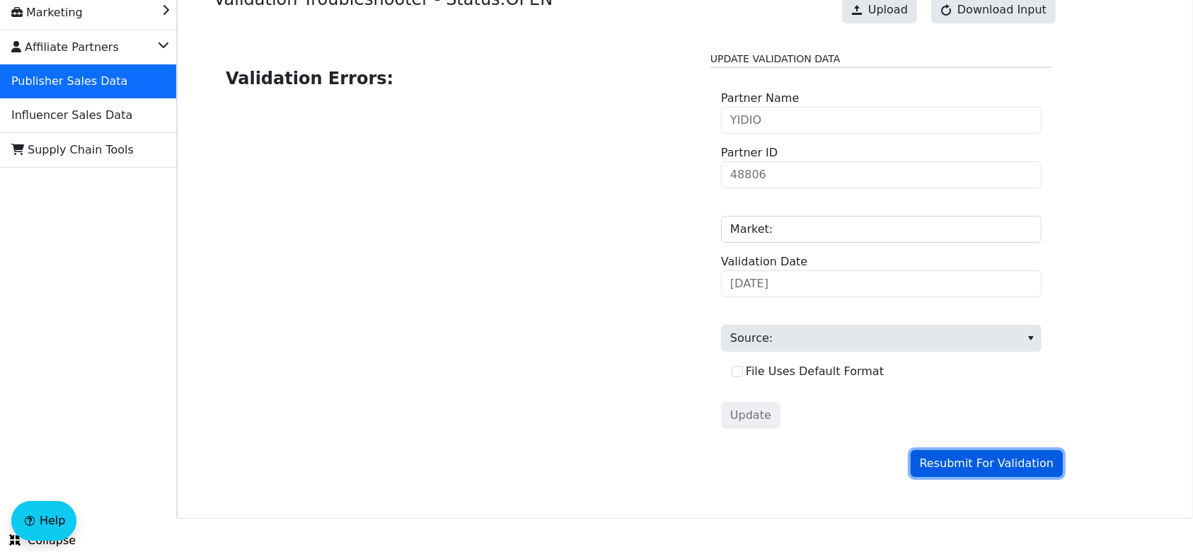
click at [944, 471] on span "Resubmit For Validation" at bounding box center [987, 463] width 134 height 17
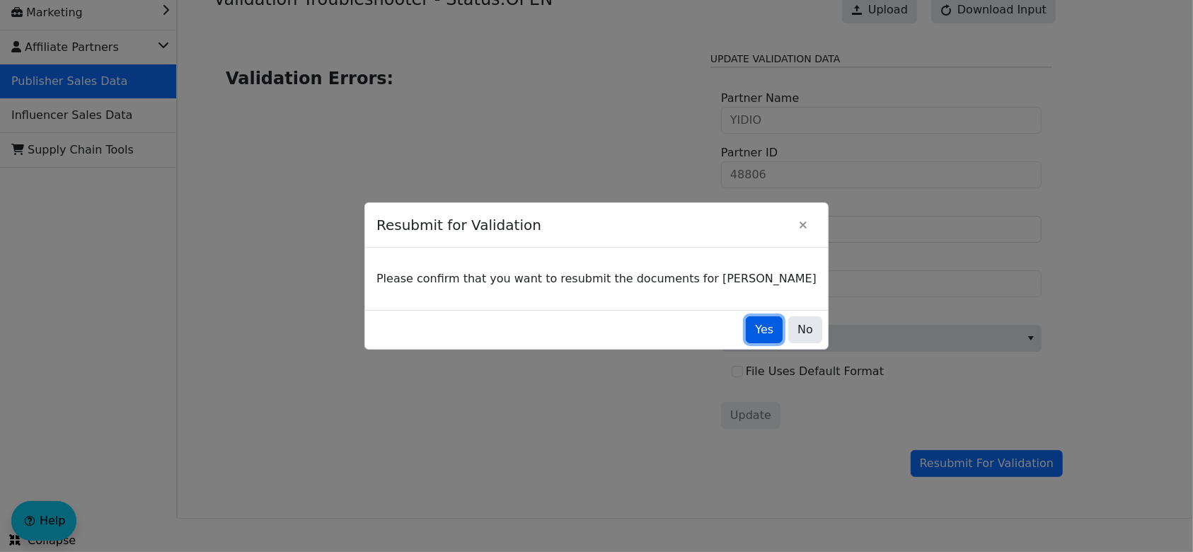
click at [746, 339] on button "Yes" at bounding box center [764, 329] width 37 height 27
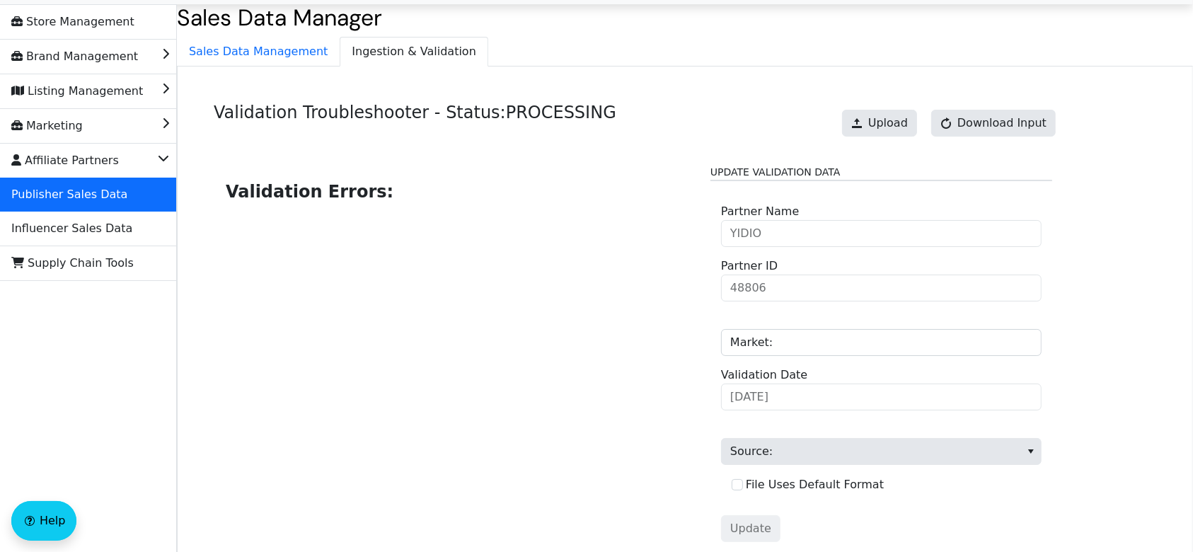
scroll to position [18, 0]
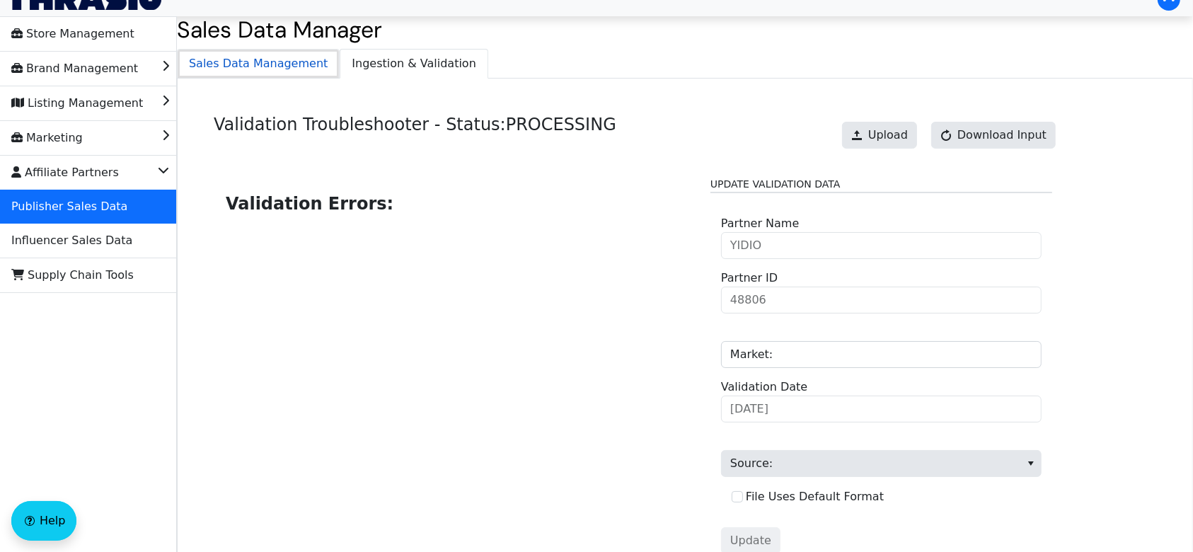
click at [292, 60] on span "Sales Data Management" at bounding box center [258, 64] width 161 height 28
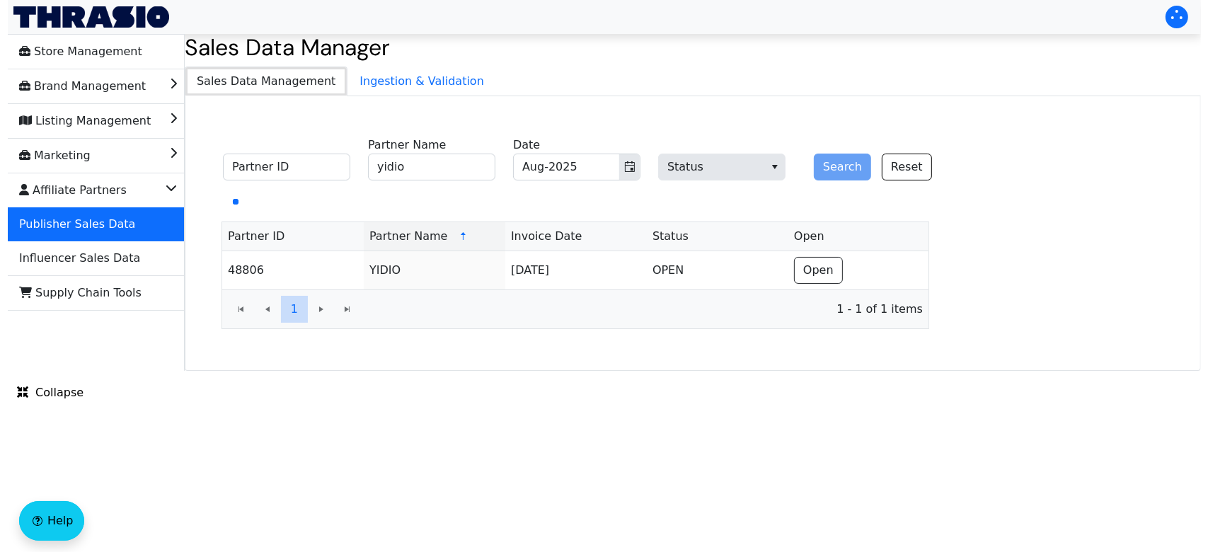
scroll to position [0, 0]
